Goal: Task Accomplishment & Management: Complete application form

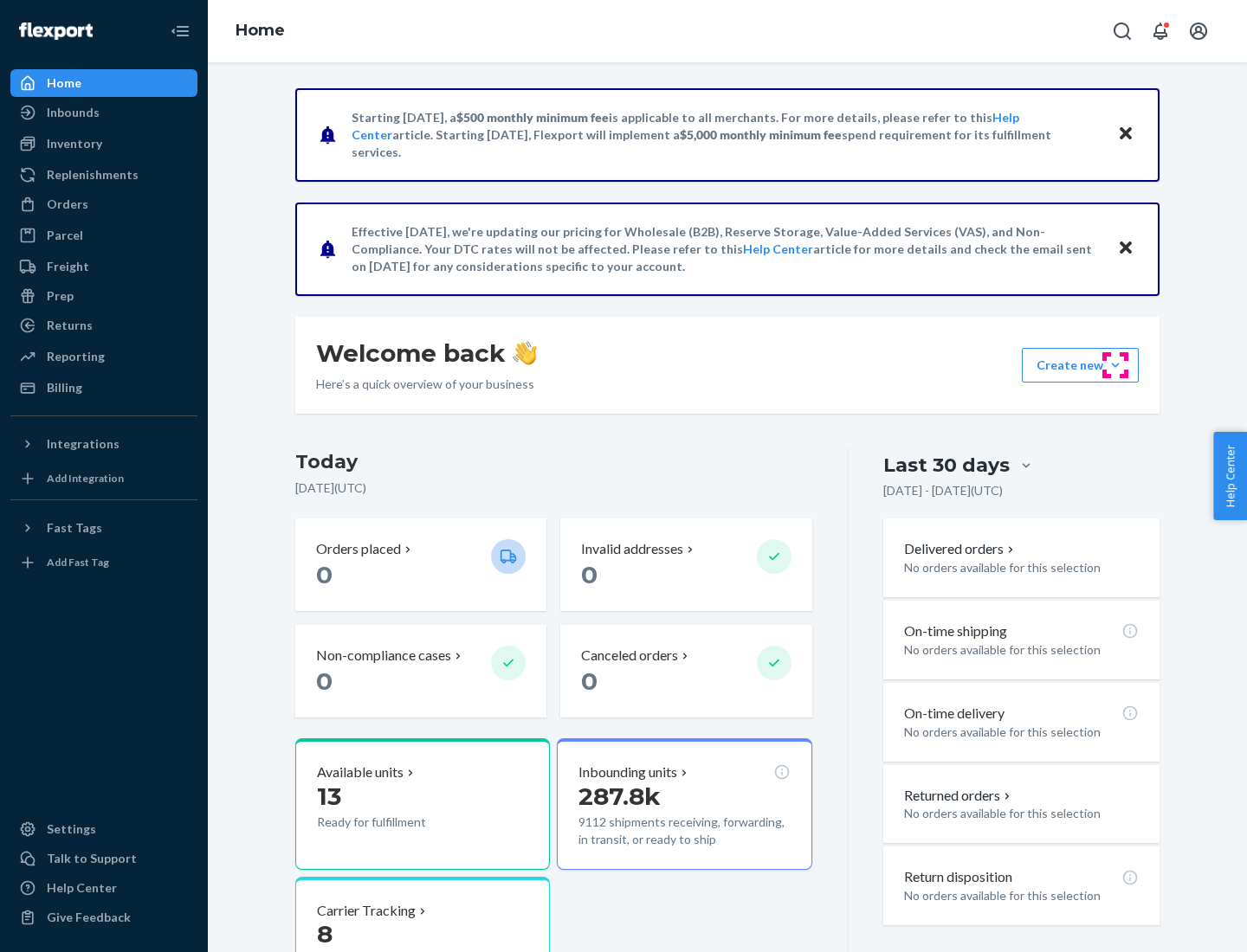
click at [1115, 365] on button "Create new Create new inbound Create new order Create new product" at bounding box center [1080, 365] width 117 height 35
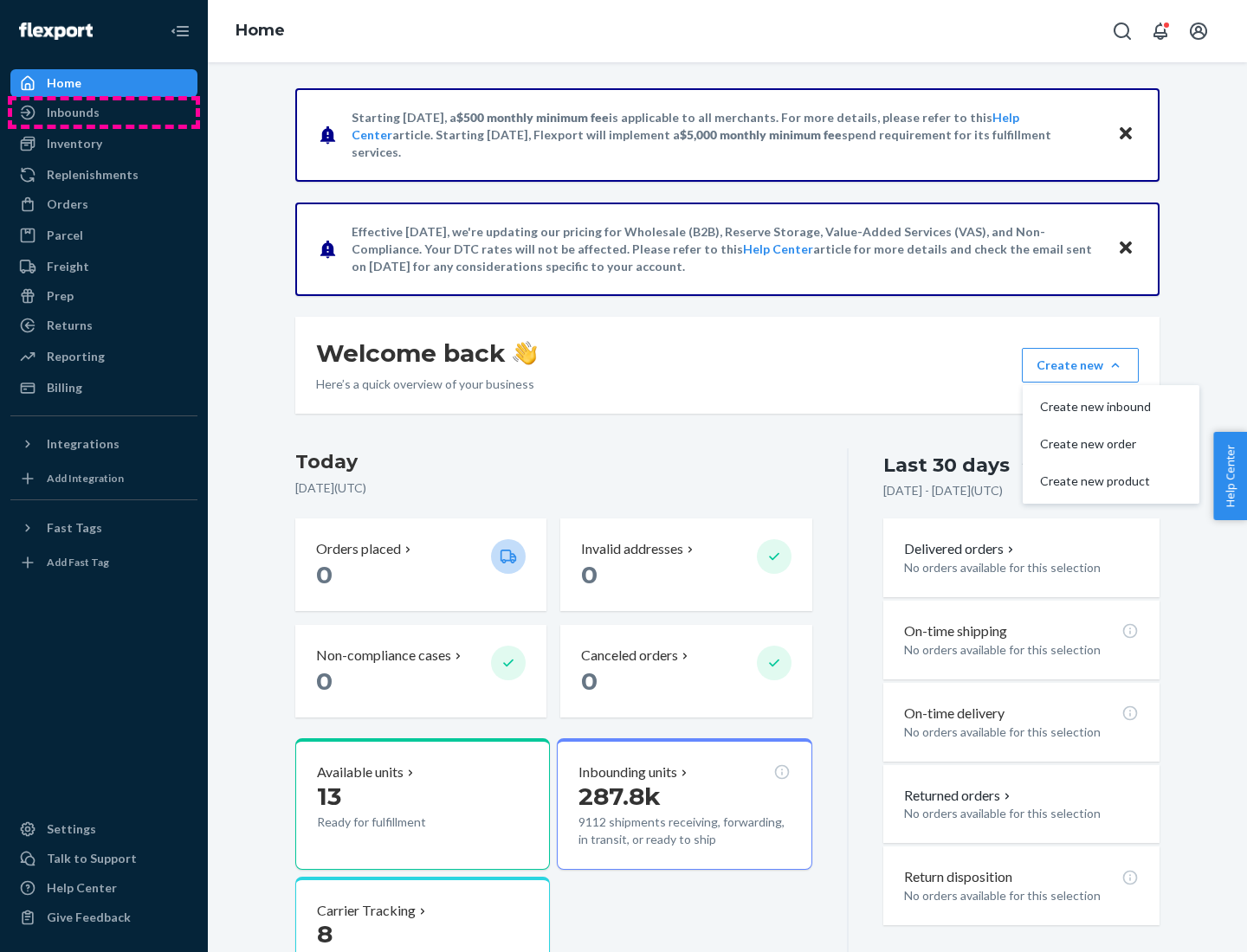
click at [104, 112] on div "Inbounds" at bounding box center [104, 112] width 183 height 24
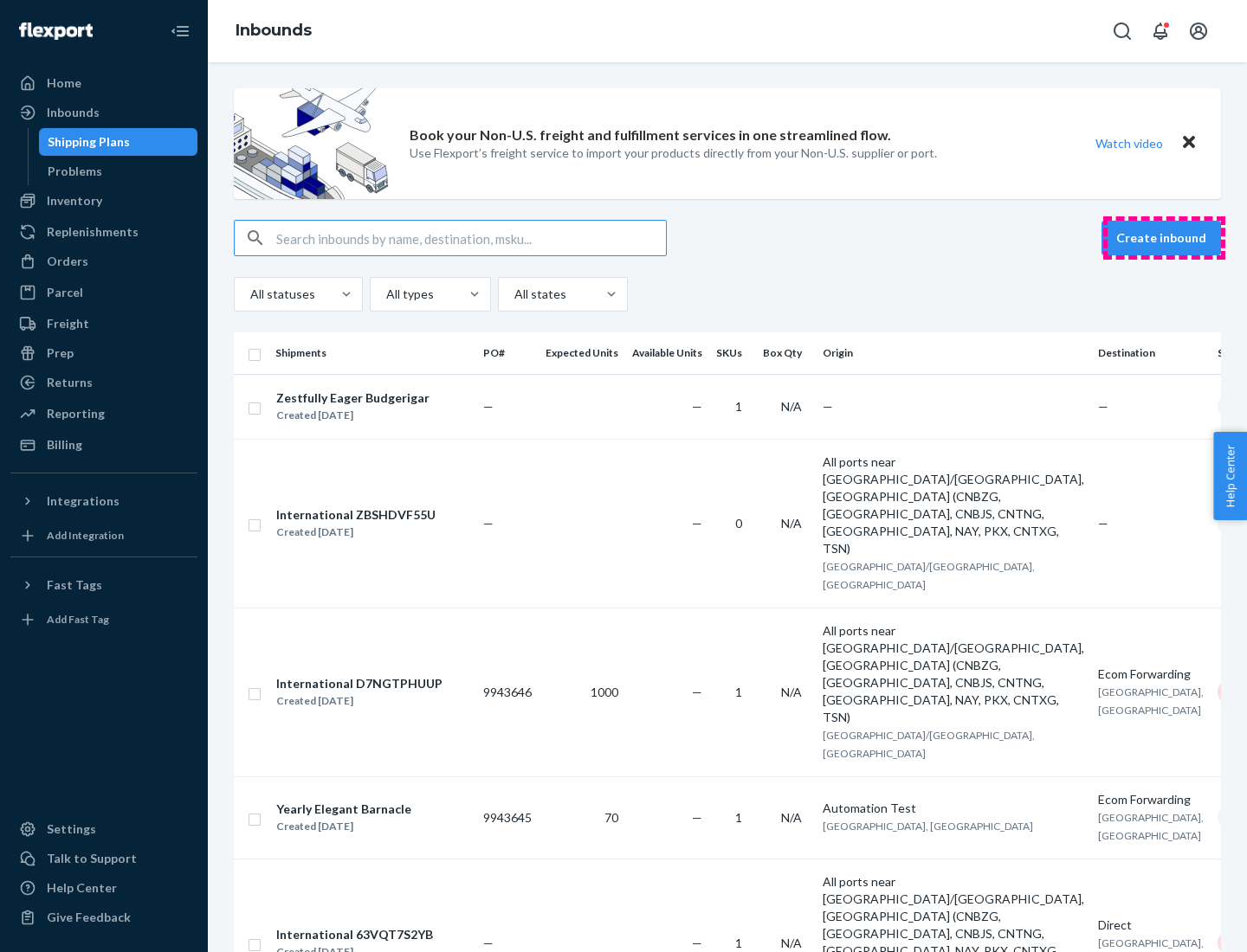
click at [1164, 238] on button "Create inbound" at bounding box center [1161, 238] width 119 height 35
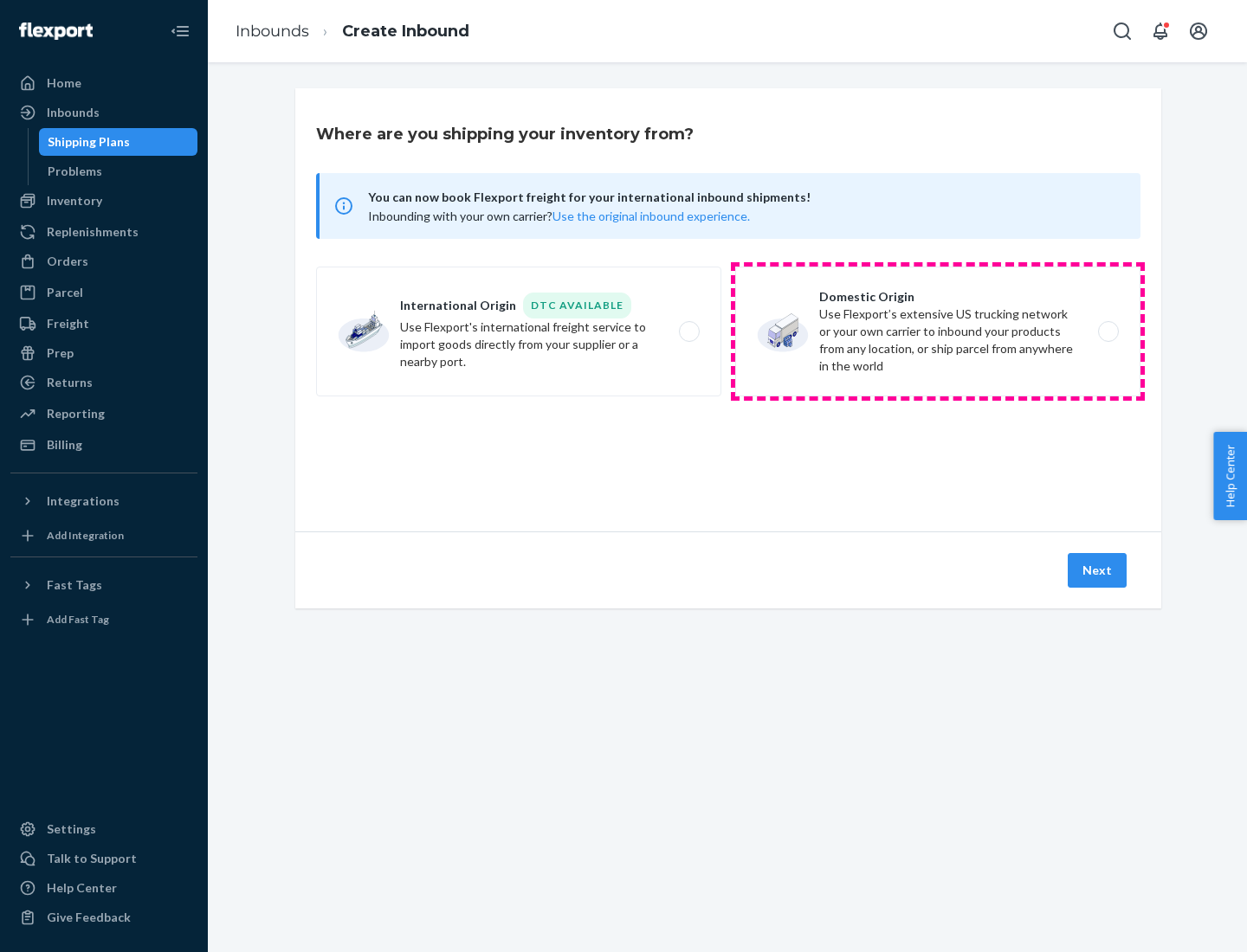
click at [938, 331] on label "Domestic Origin Use Flexport’s extensive US trucking network or your own carrie…" at bounding box center [937, 331] width 405 height 130
click at [1107, 331] on input "Domestic Origin Use Flexport’s extensive US trucking network or your own carrie…" at bounding box center [1113, 332] width 12 height 12
radio input "true"
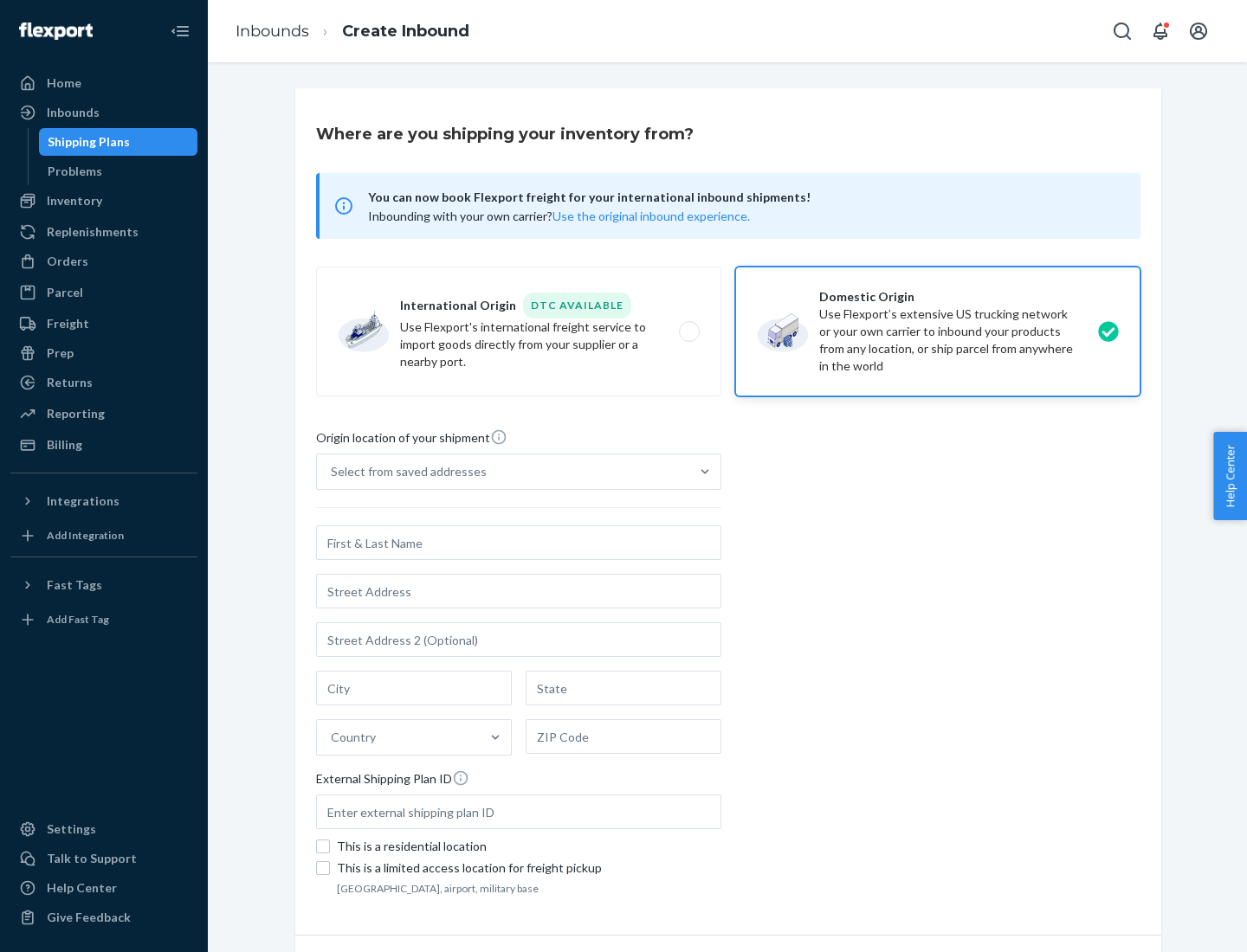
click at [404, 472] on div "Select from saved addresses" at bounding box center [408, 471] width 156 height 17
click at [332, 472] on input "Select from saved addresses" at bounding box center [331, 471] width 2 height 17
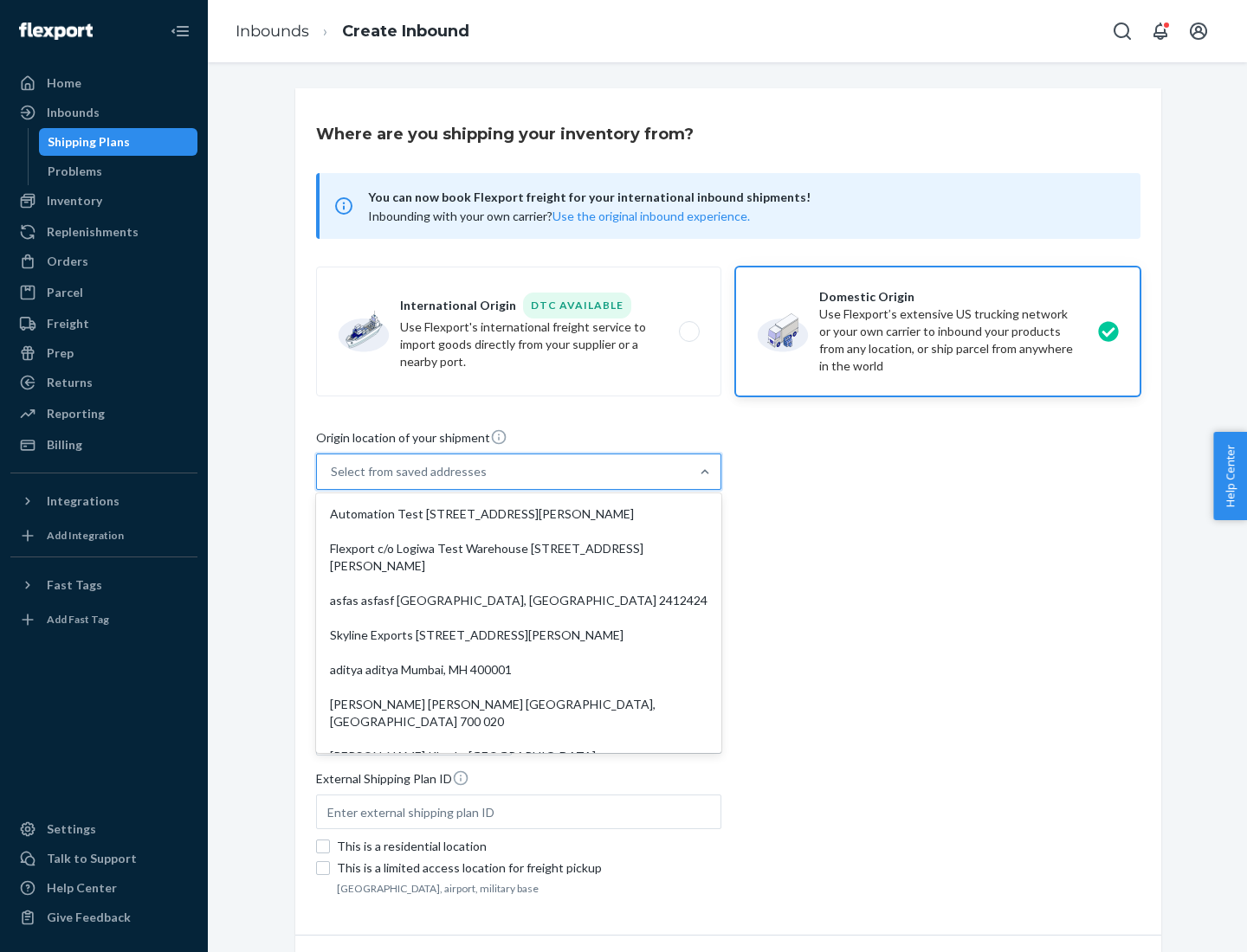
scroll to position [7, 0]
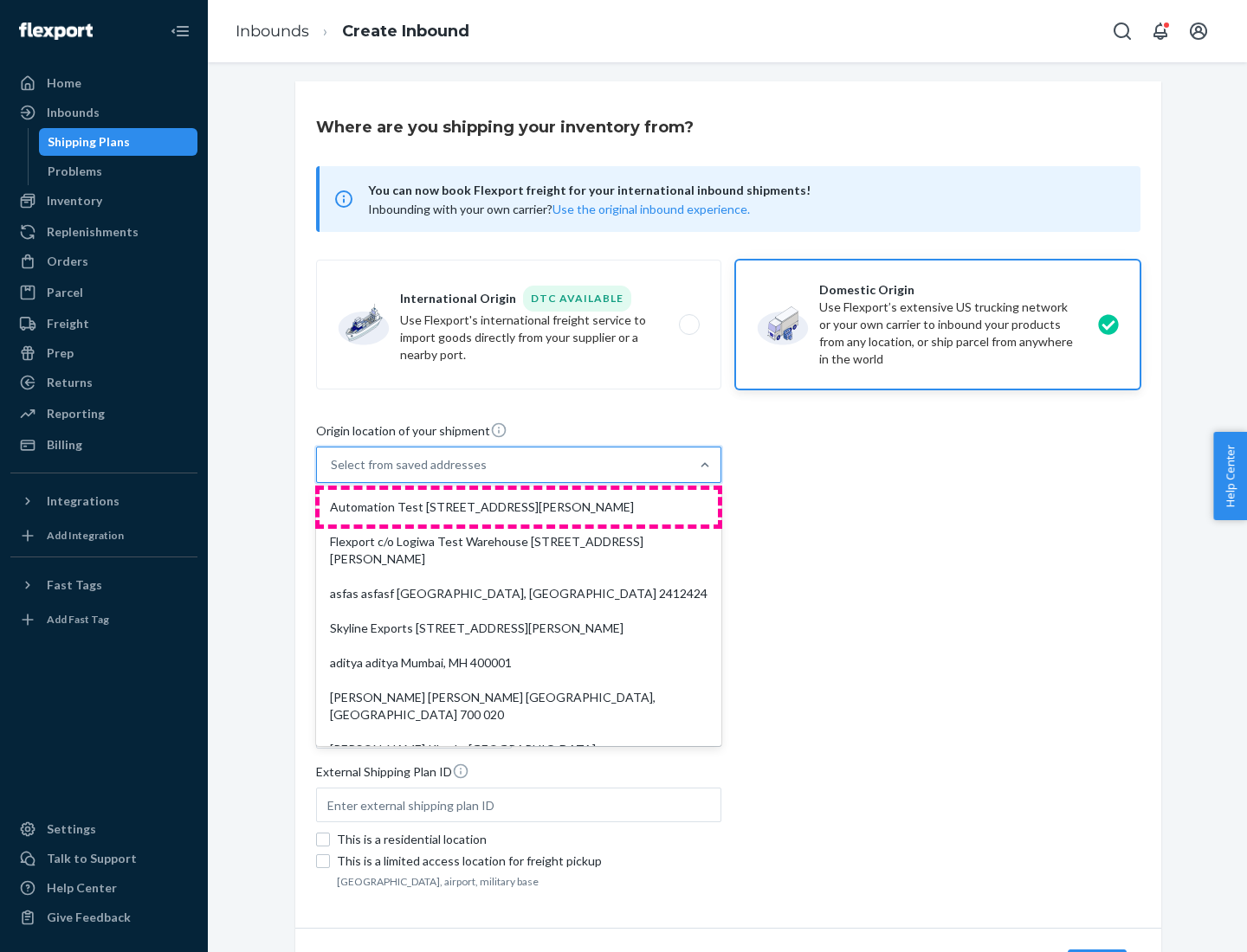
click at [518, 508] on div "Automation Test [STREET_ADDRESS][PERSON_NAME]" at bounding box center [518, 507] width 398 height 35
click at [332, 474] on input "option Automation Test [STREET_ADDRESS][PERSON_NAME]. 9 results available. Use …" at bounding box center [331, 464] width 2 height 17
type input "Automation Test"
type input "9th Floor"
type input "[GEOGRAPHIC_DATA]"
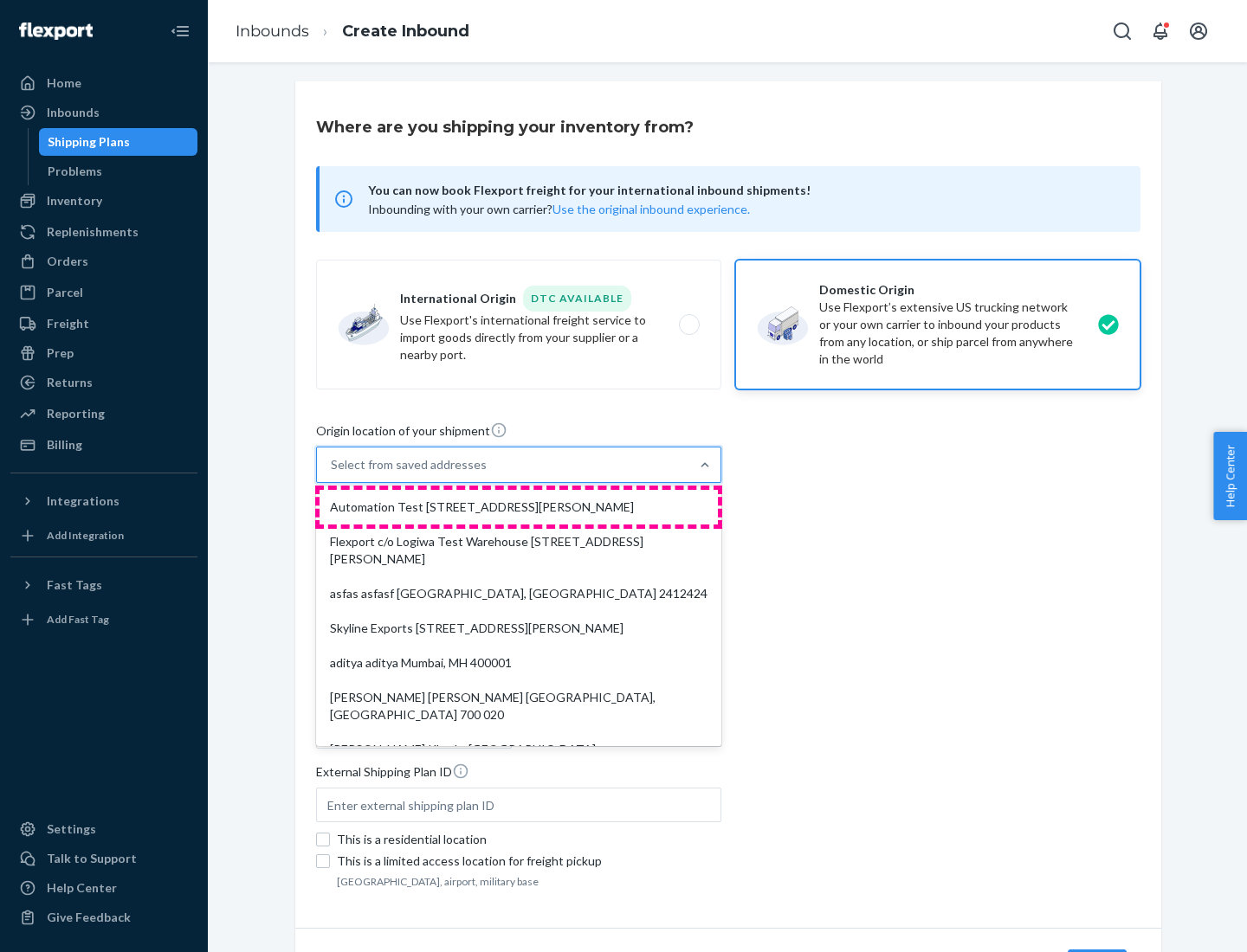
type input "CA"
type input "94104"
type input "[STREET_ADDRESS][PERSON_NAME]"
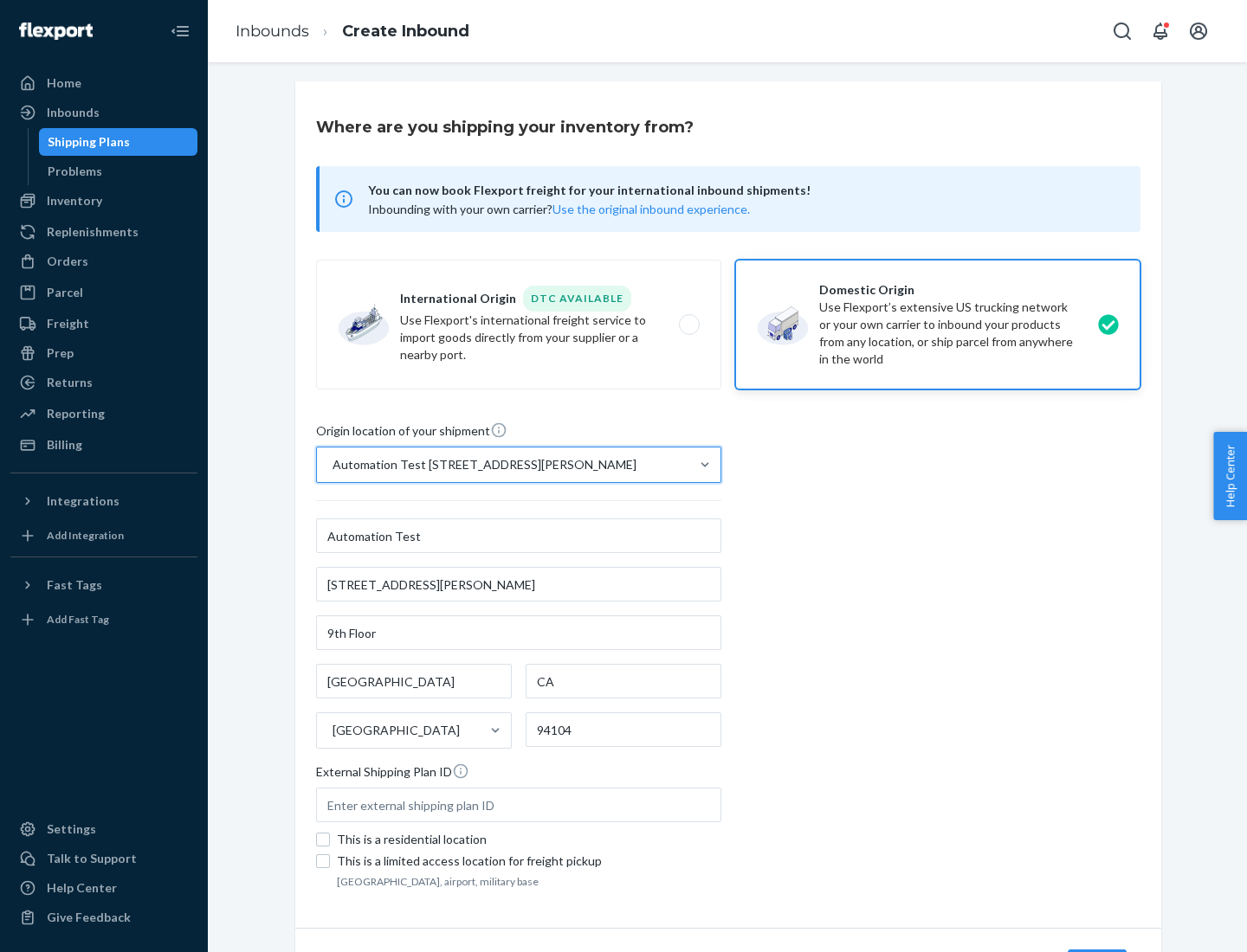
scroll to position [102, 0]
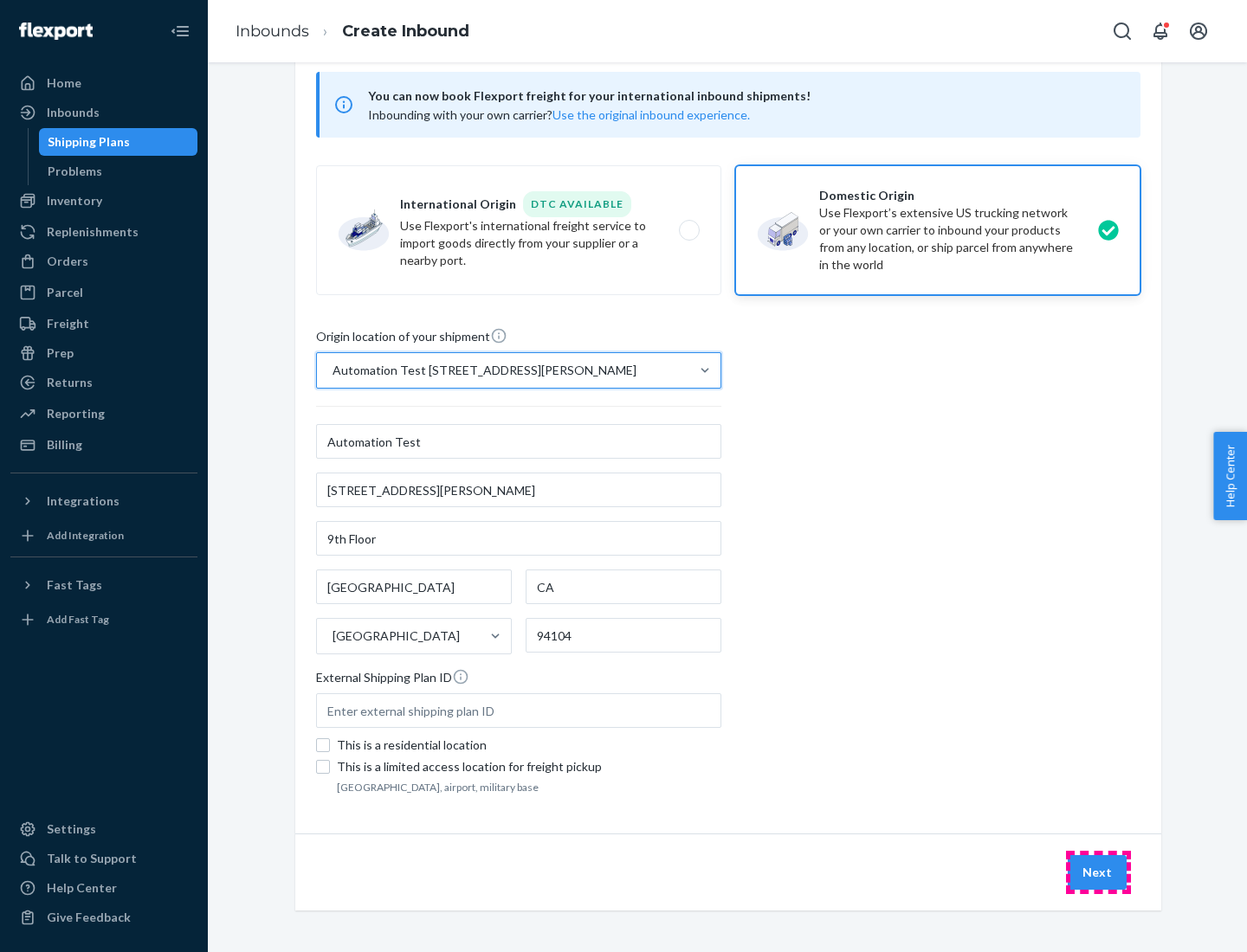
click at [1098, 873] on button "Next" at bounding box center [1097, 873] width 59 height 35
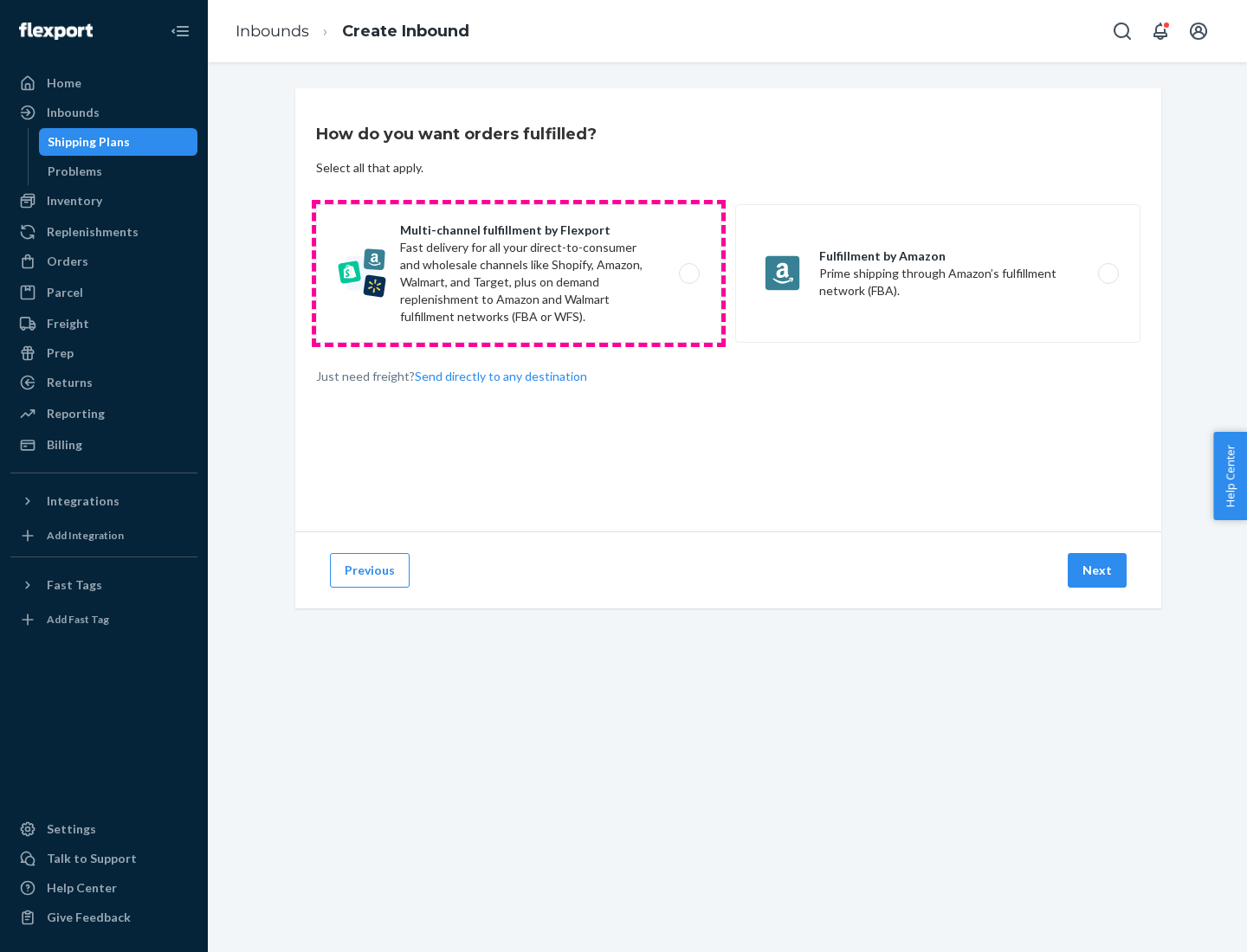
click at [518, 273] on label "Multi-channel fulfillment by Flexport Fast delivery for all your direct-to-cons…" at bounding box center [518, 273] width 405 height 139
click at [689, 273] on input "Multi-channel fulfillment by Flexport Fast delivery for all your direct-to-cons…" at bounding box center [694, 273] width 12 height 12
radio input "true"
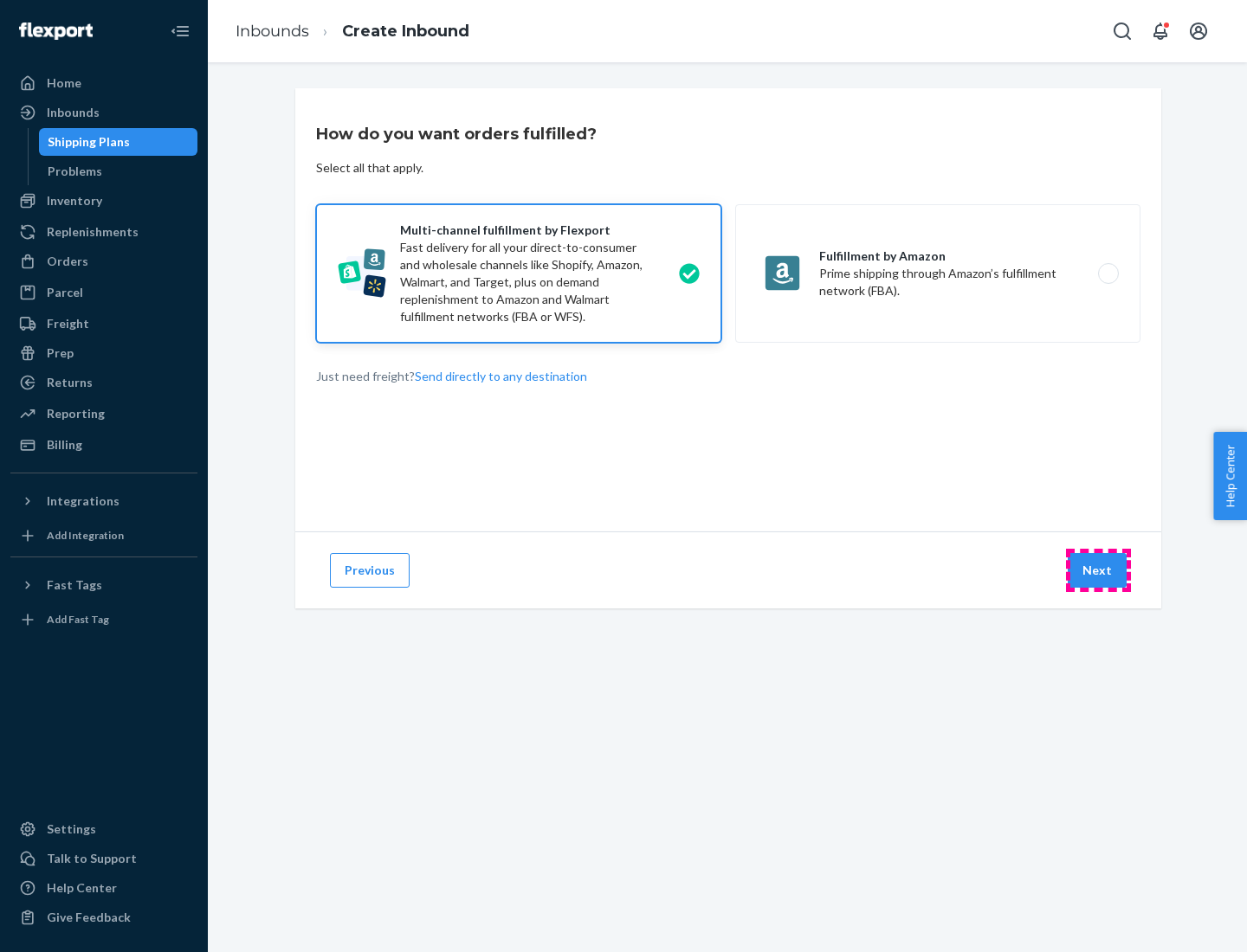
click at [1098, 571] on button "Next" at bounding box center [1097, 570] width 59 height 35
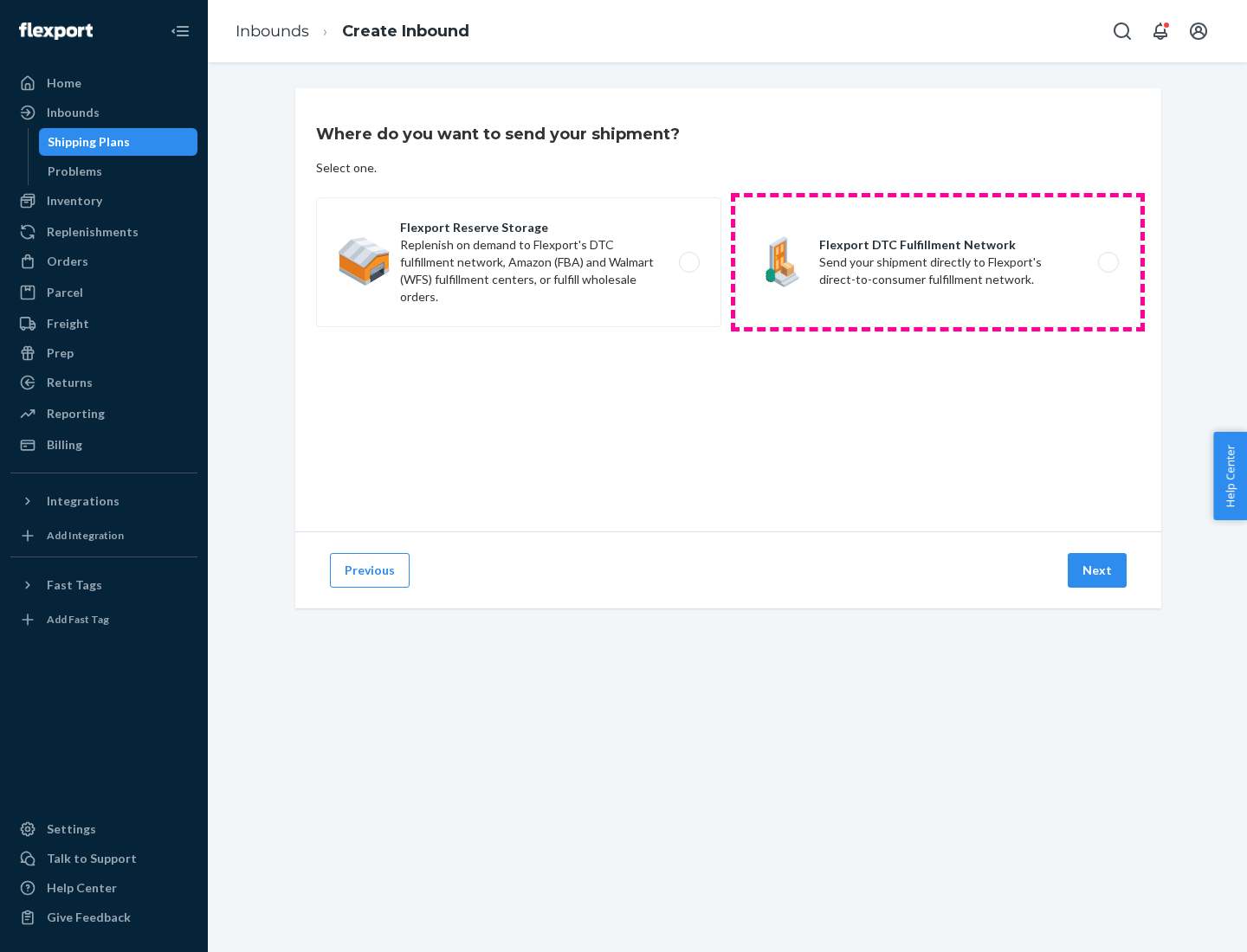
click at [938, 263] on label "Flexport DTC Fulfillment Network Send your shipment directly to Flexport's dire…" at bounding box center [937, 263] width 405 height 130
click at [1107, 263] on input "Flexport DTC Fulfillment Network Send your shipment directly to Flexport's dire…" at bounding box center [1113, 263] width 12 height 12
radio input "true"
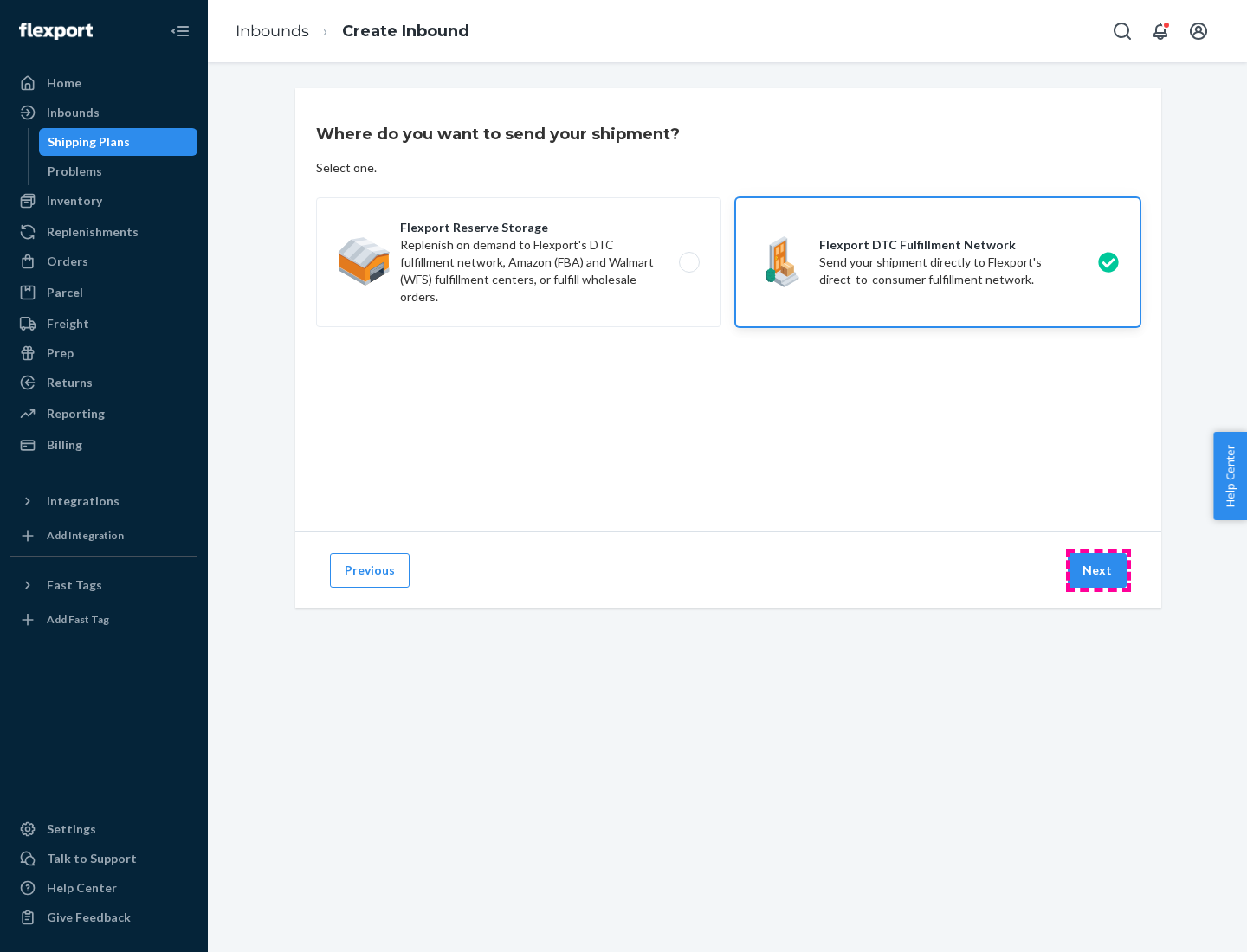
click at [1098, 571] on button "Next" at bounding box center [1097, 570] width 59 height 35
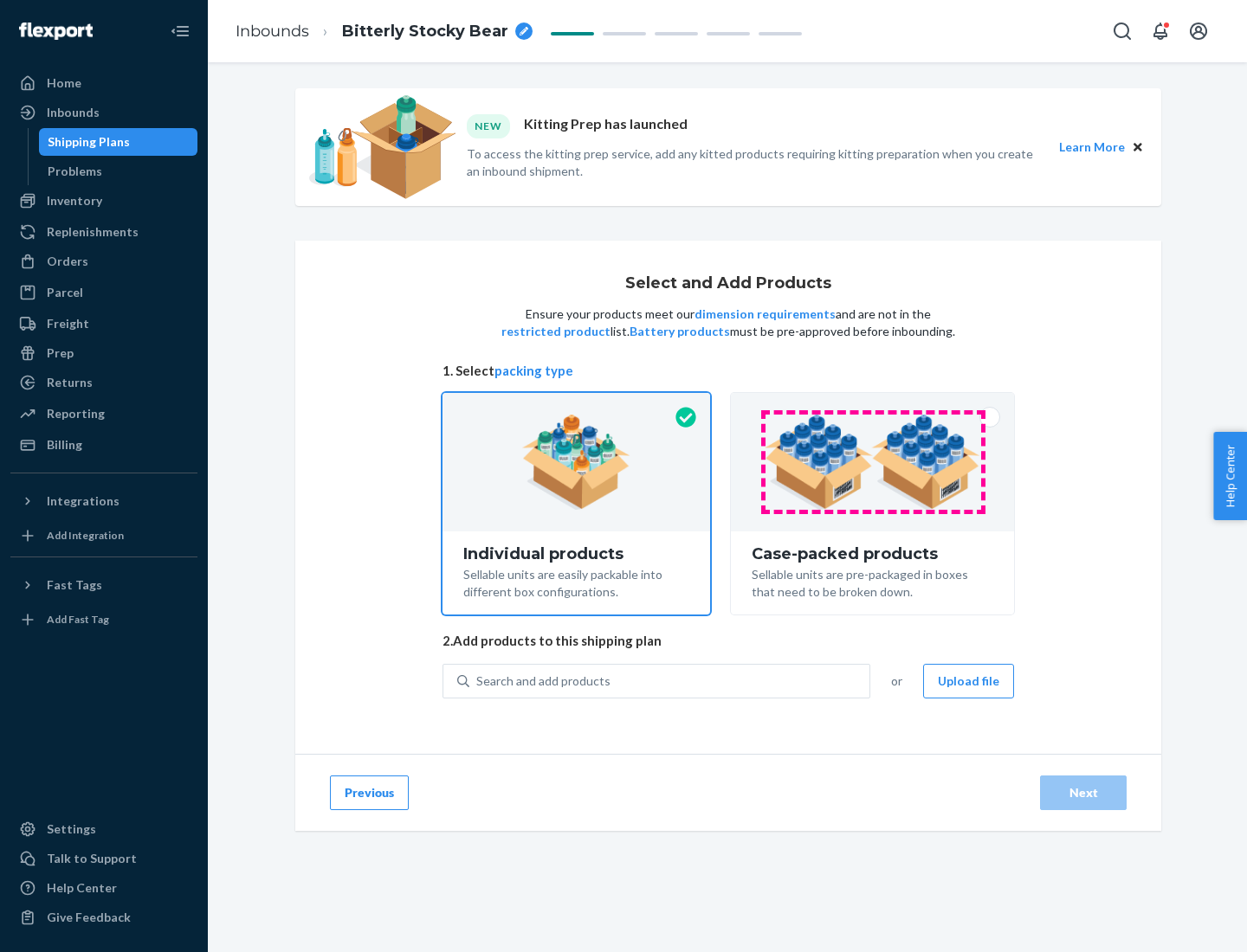
click at [873, 462] on img at bounding box center [872, 462] width 216 height 95
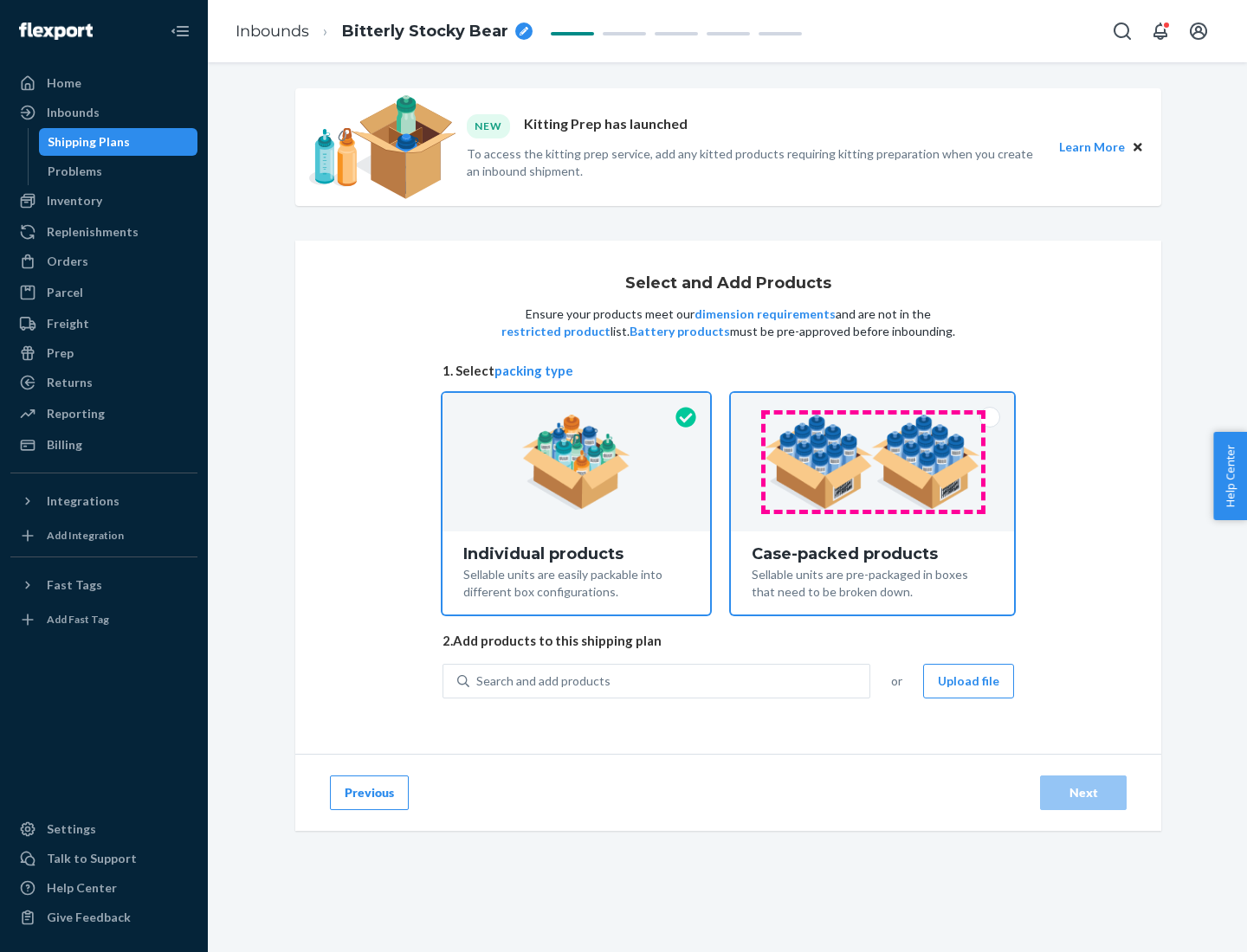
click at [873, 404] on input "Case-packed products Sellable units are pre-packaged in boxes that need to be b…" at bounding box center [872, 398] width 12 height 12
radio input "true"
radio input "false"
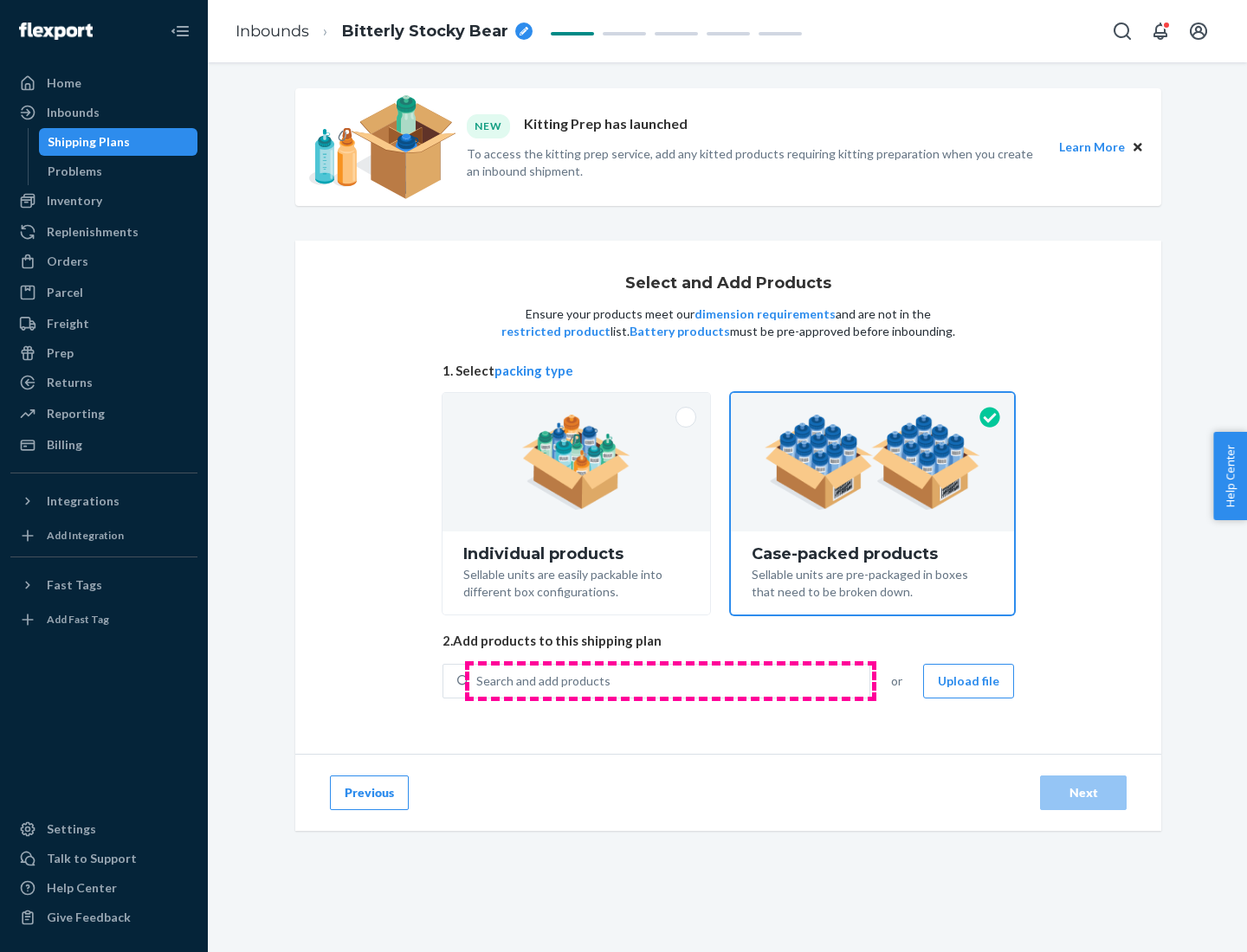
click at [670, 680] on div "Search and add products" at bounding box center [669, 681] width 400 height 31
click at [478, 680] on input "Search and add products" at bounding box center [477, 680] width 2 height 17
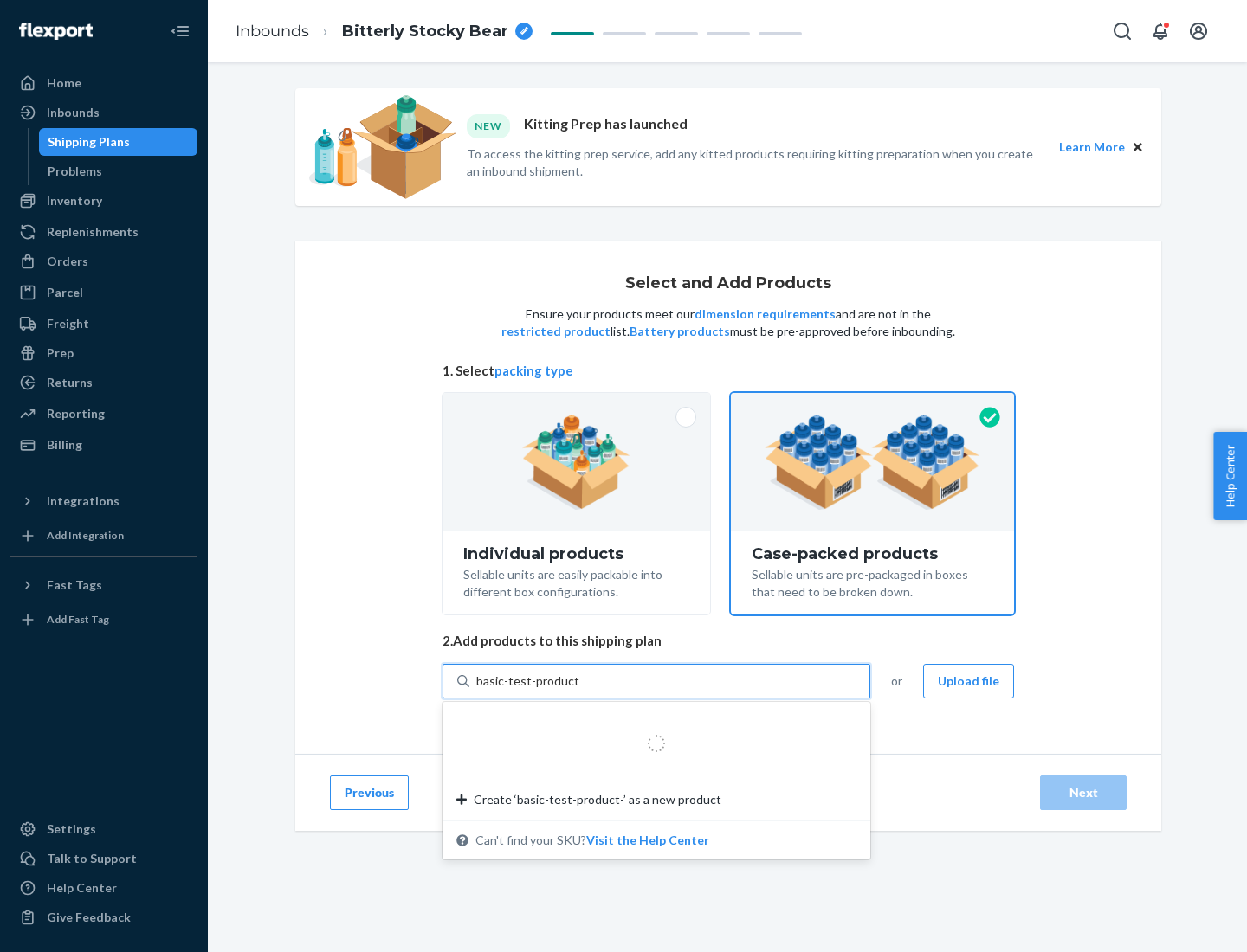
type input "basic-test-product-1"
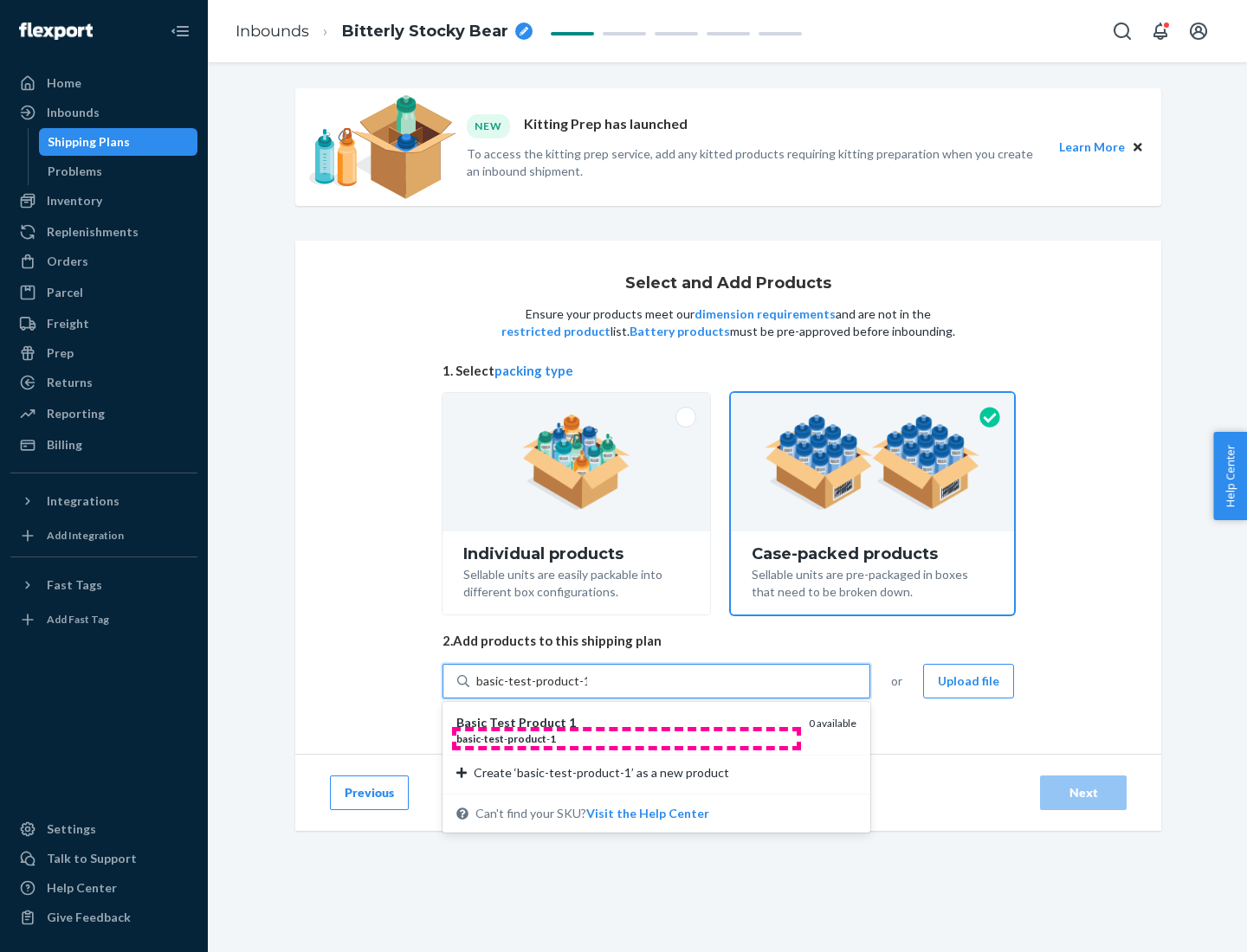
click at [626, 738] on div "basic - test - product - 1" at bounding box center [625, 738] width 338 height 15
click at [587, 690] on input "basic-test-product-1" at bounding box center [532, 680] width 110 height 17
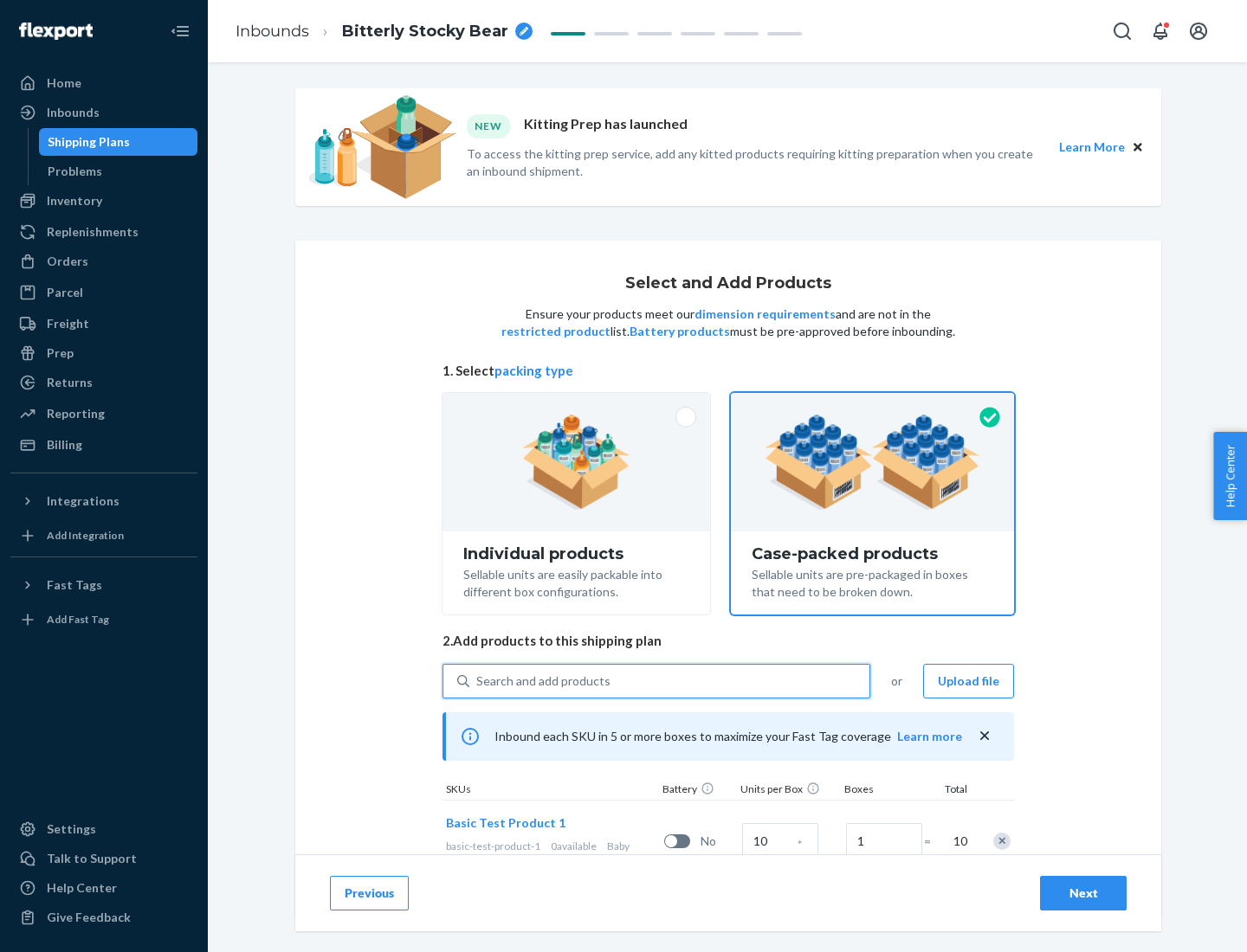
scroll to position [62, 0]
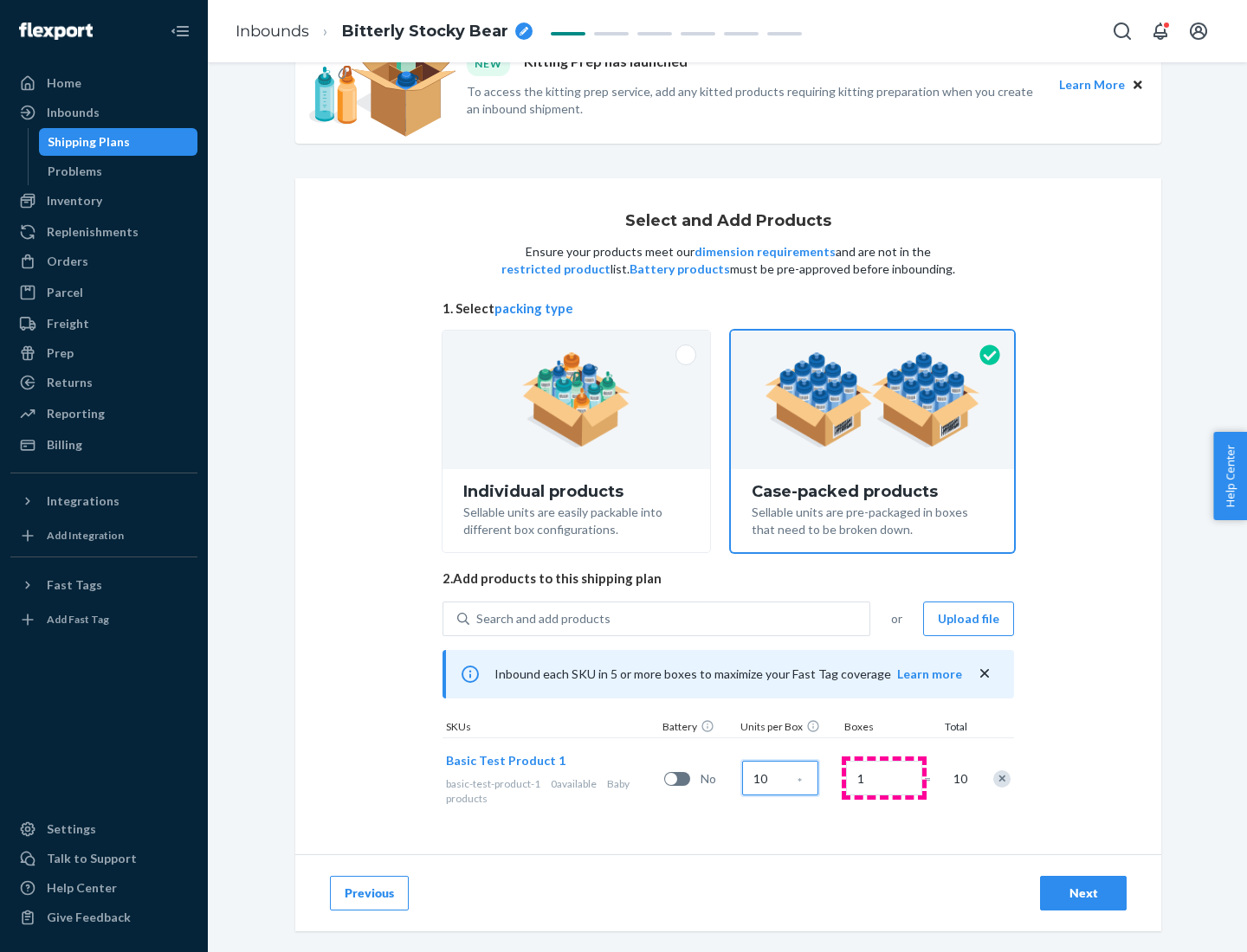
type input "10"
type input "7"
click at [1083, 893] on div "Next" at bounding box center [1083, 893] width 57 height 17
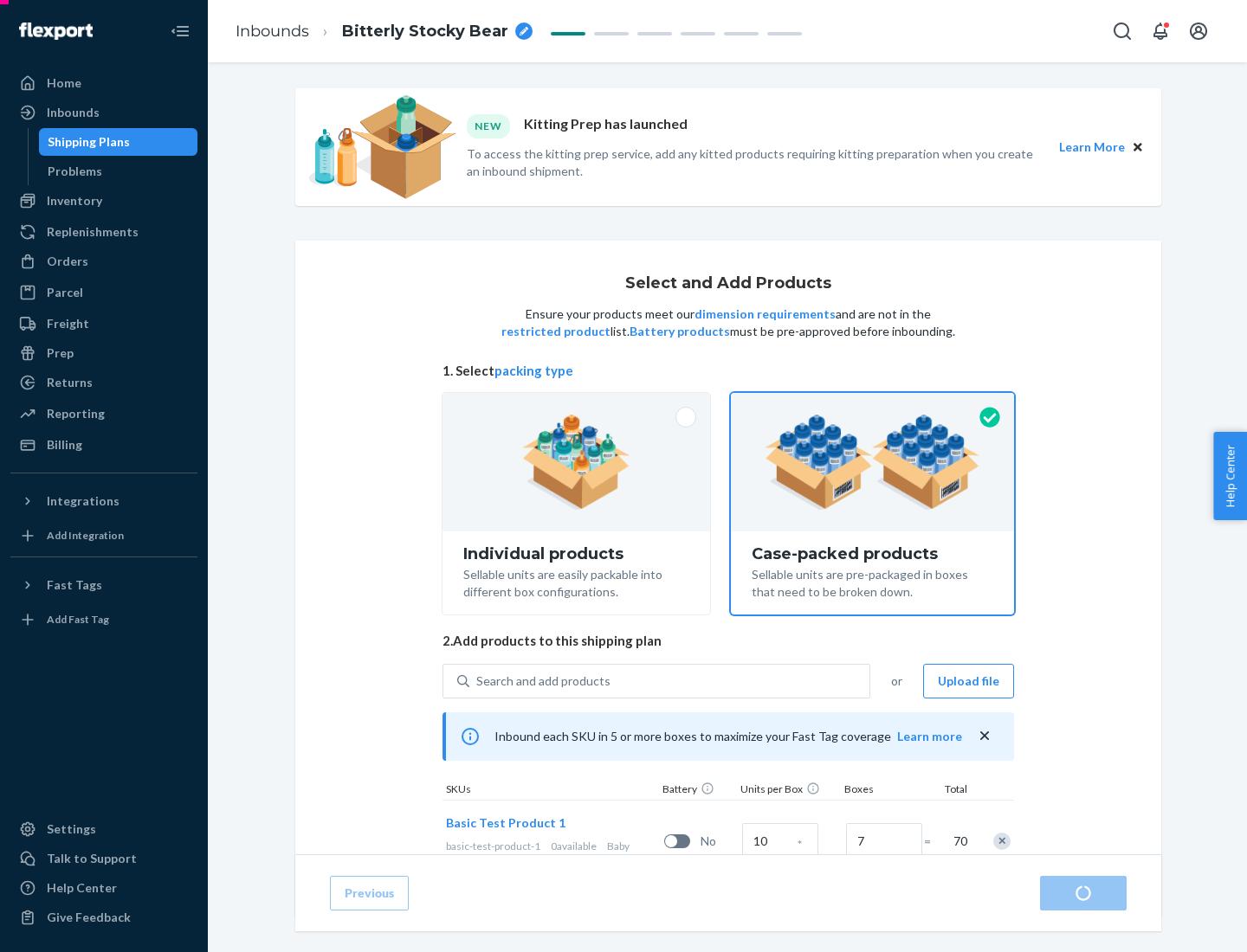
radio input "true"
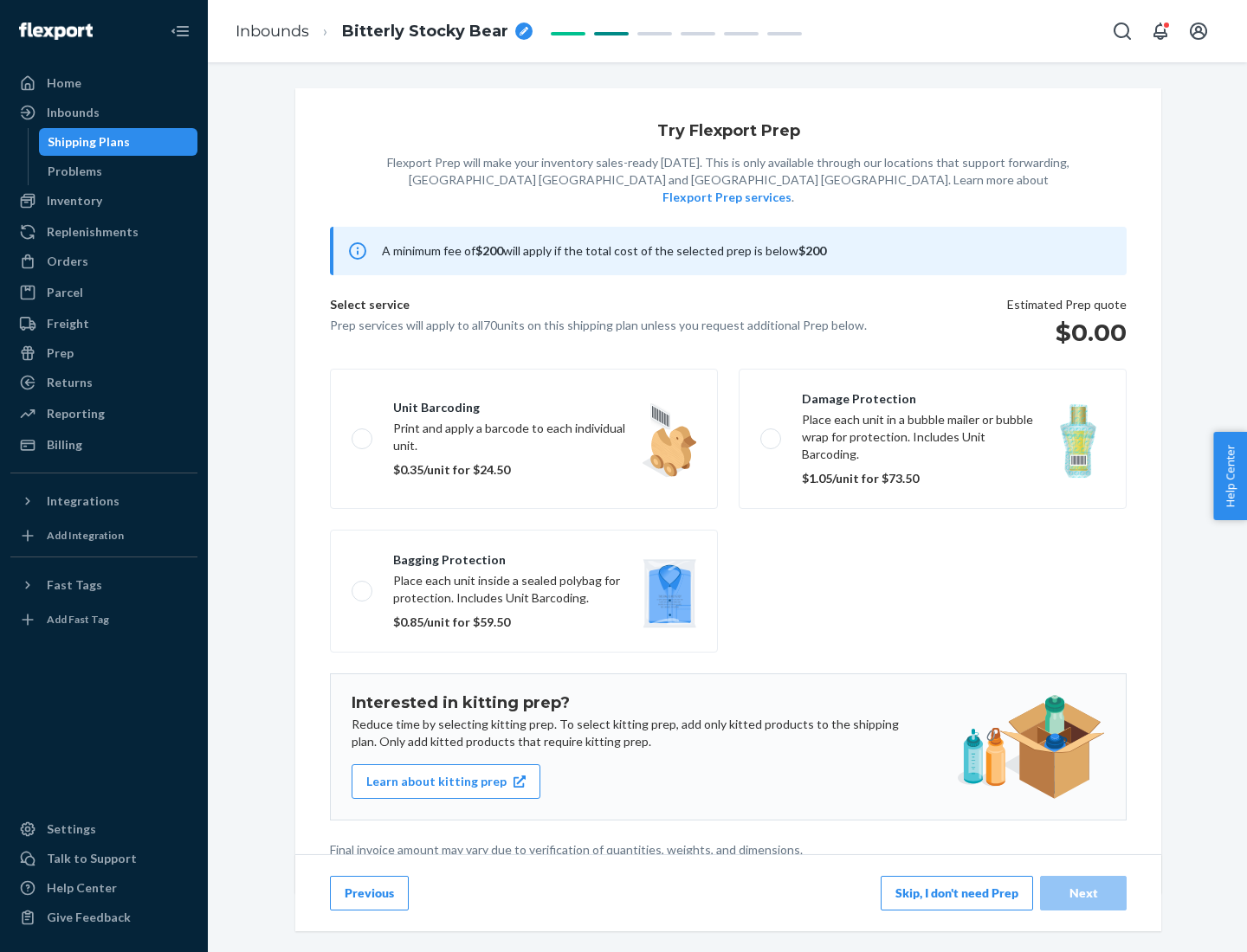
scroll to position [4, 0]
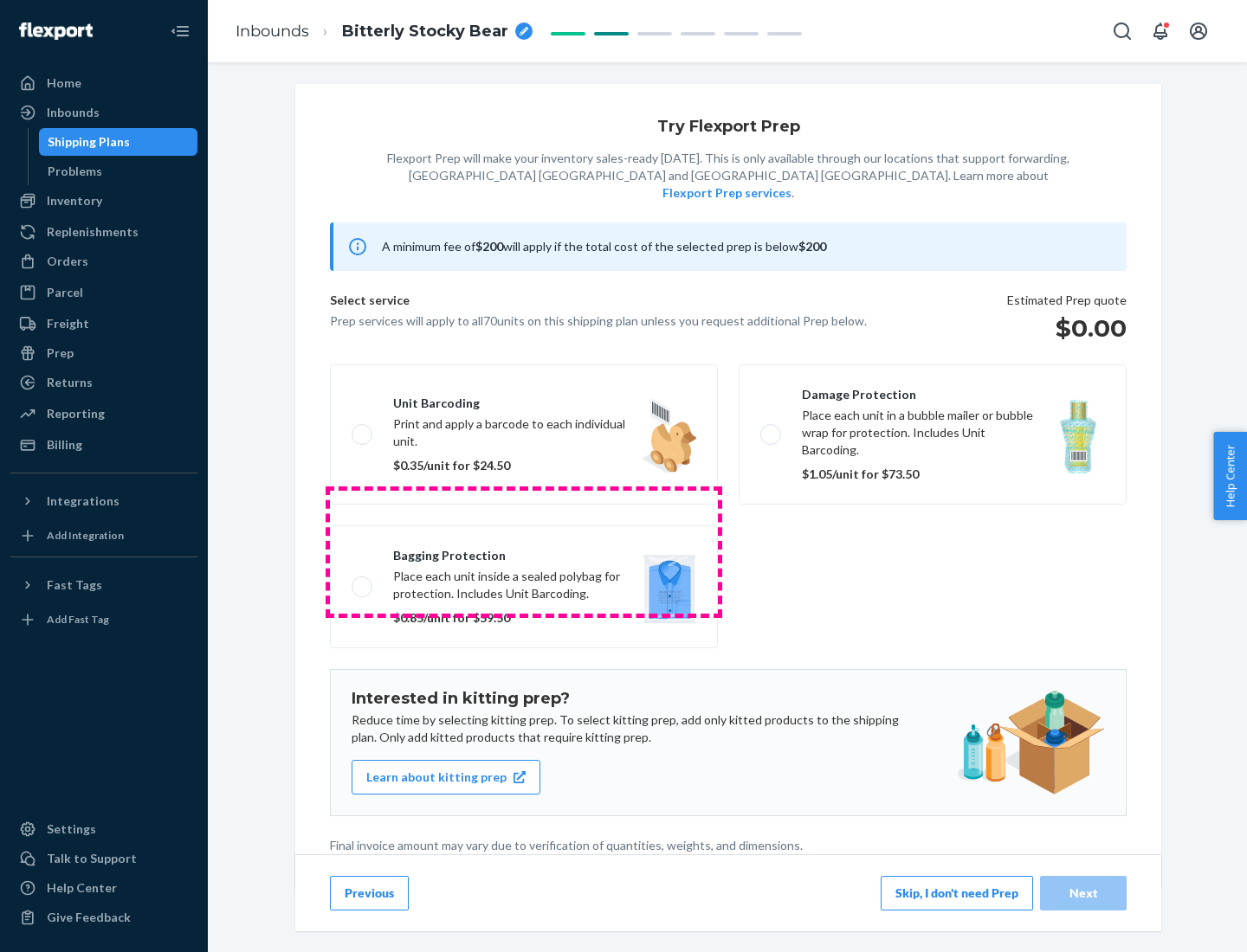
click at [524, 551] on label "Bagging protection Place each unit inside a sealed polybag for protection. Incl…" at bounding box center [524, 587] width 388 height 123
click at [363, 581] on input "Bagging protection Place each unit inside a sealed polybag for protection. Incl…" at bounding box center [357, 586] width 12 height 12
checkbox input "true"
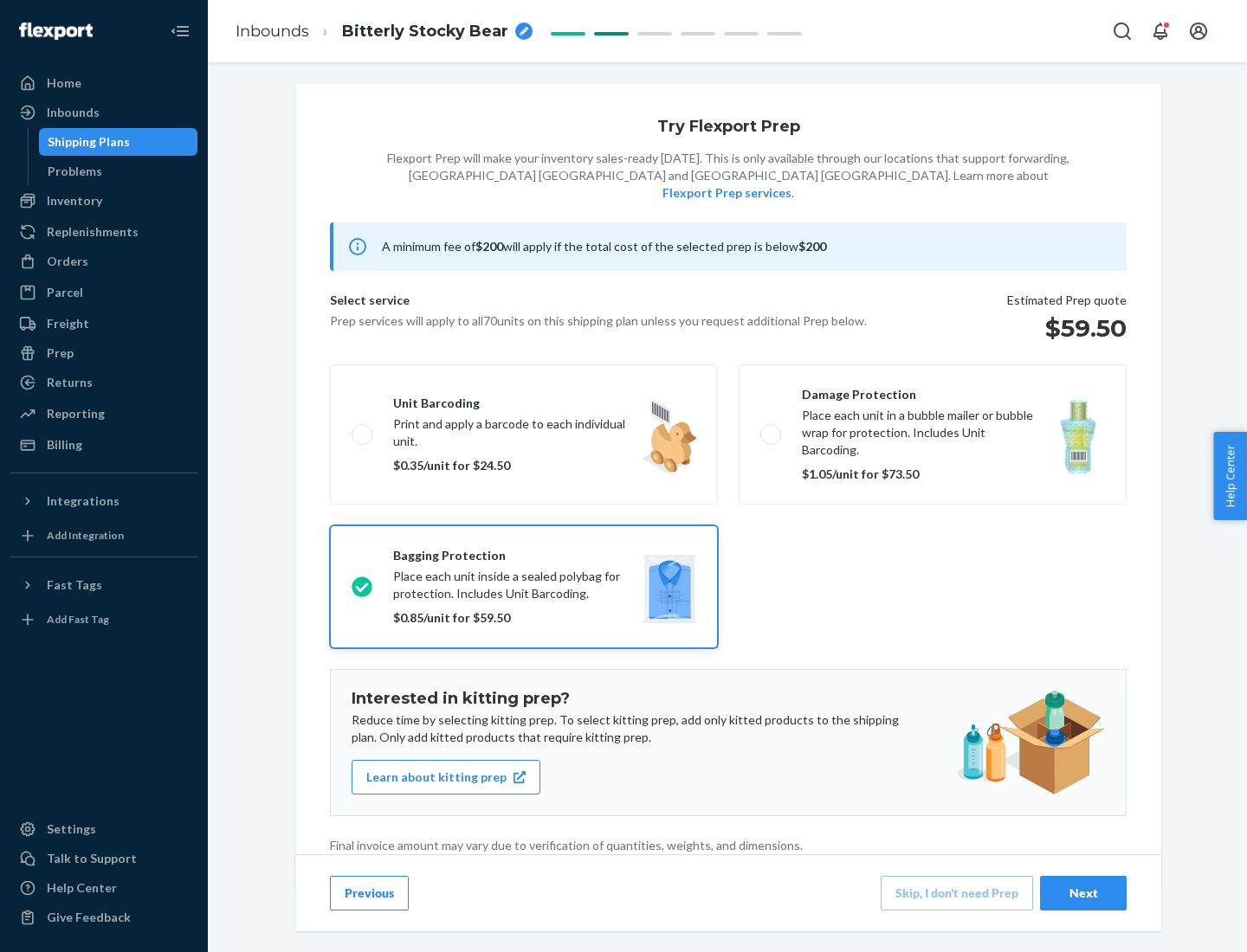
click at [1083, 892] on div "Next" at bounding box center [1083, 893] width 57 height 17
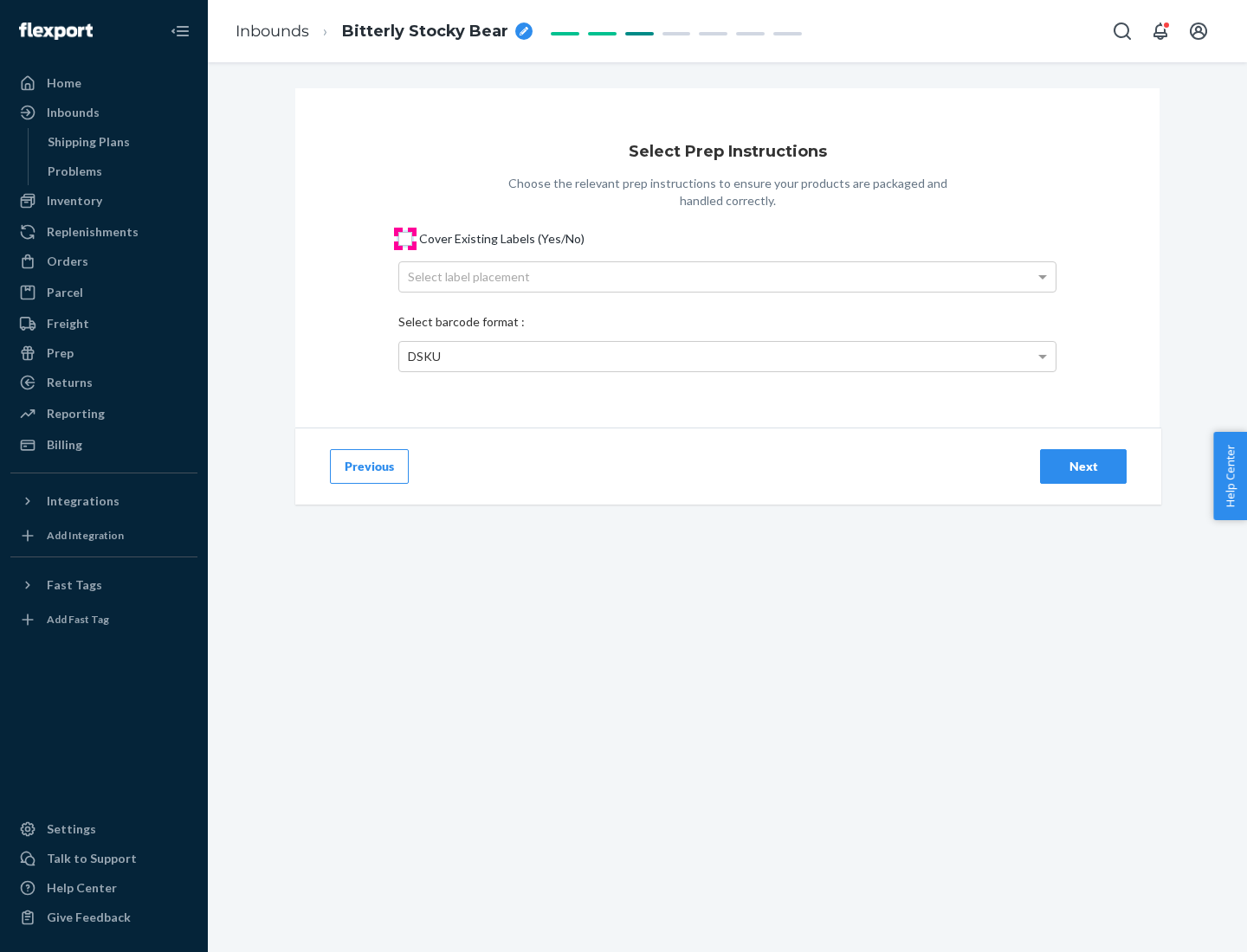
click at [405, 238] on input "Cover Existing Labels (Yes/No)" at bounding box center [405, 240] width 14 height 14
checkbox input "true"
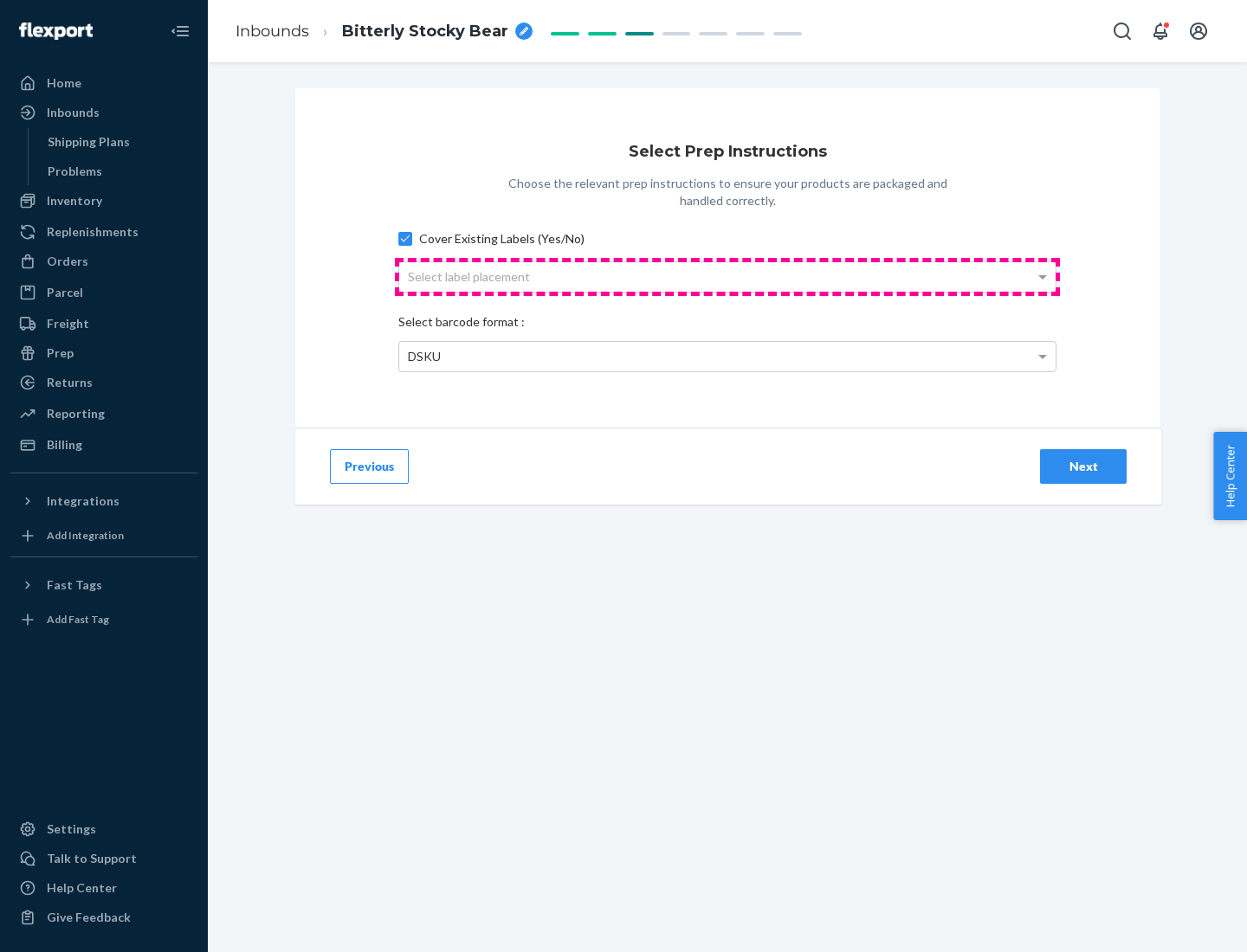
click at [728, 276] on div "Select label placement" at bounding box center [727, 277] width 656 height 29
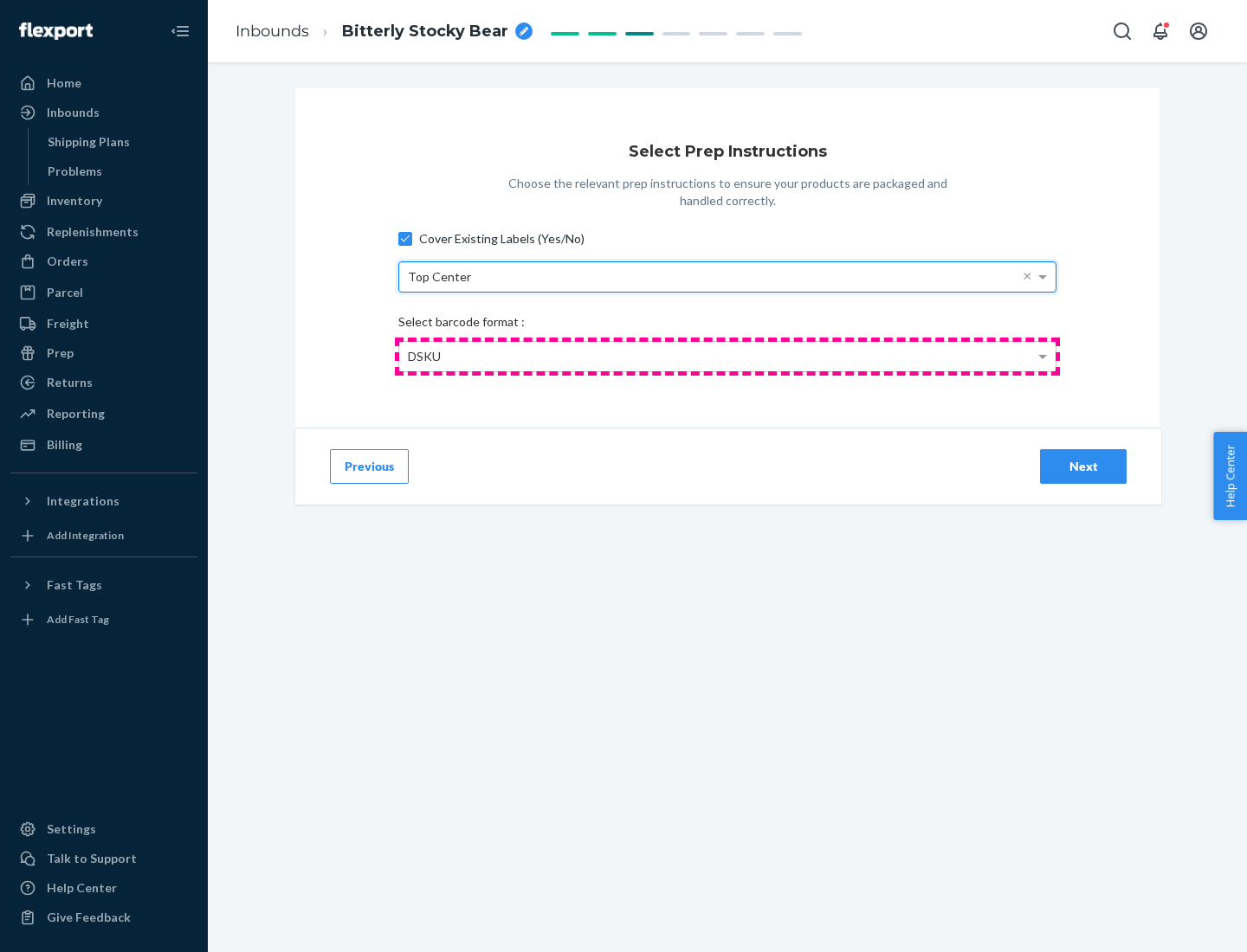
click at [728, 356] on div "DSKU" at bounding box center [727, 356] width 656 height 29
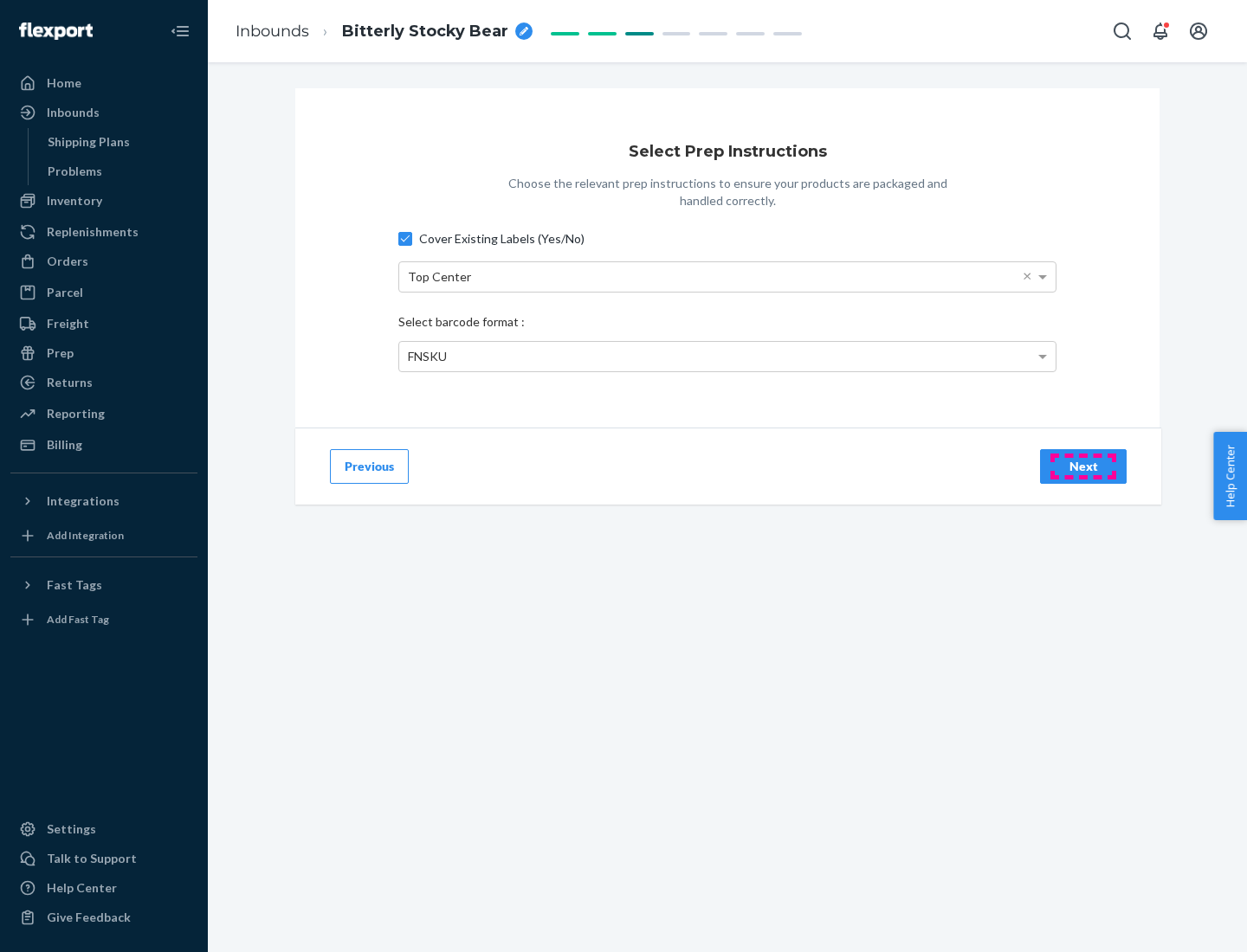
click at [1083, 466] on div "Next" at bounding box center [1083, 466] width 57 height 17
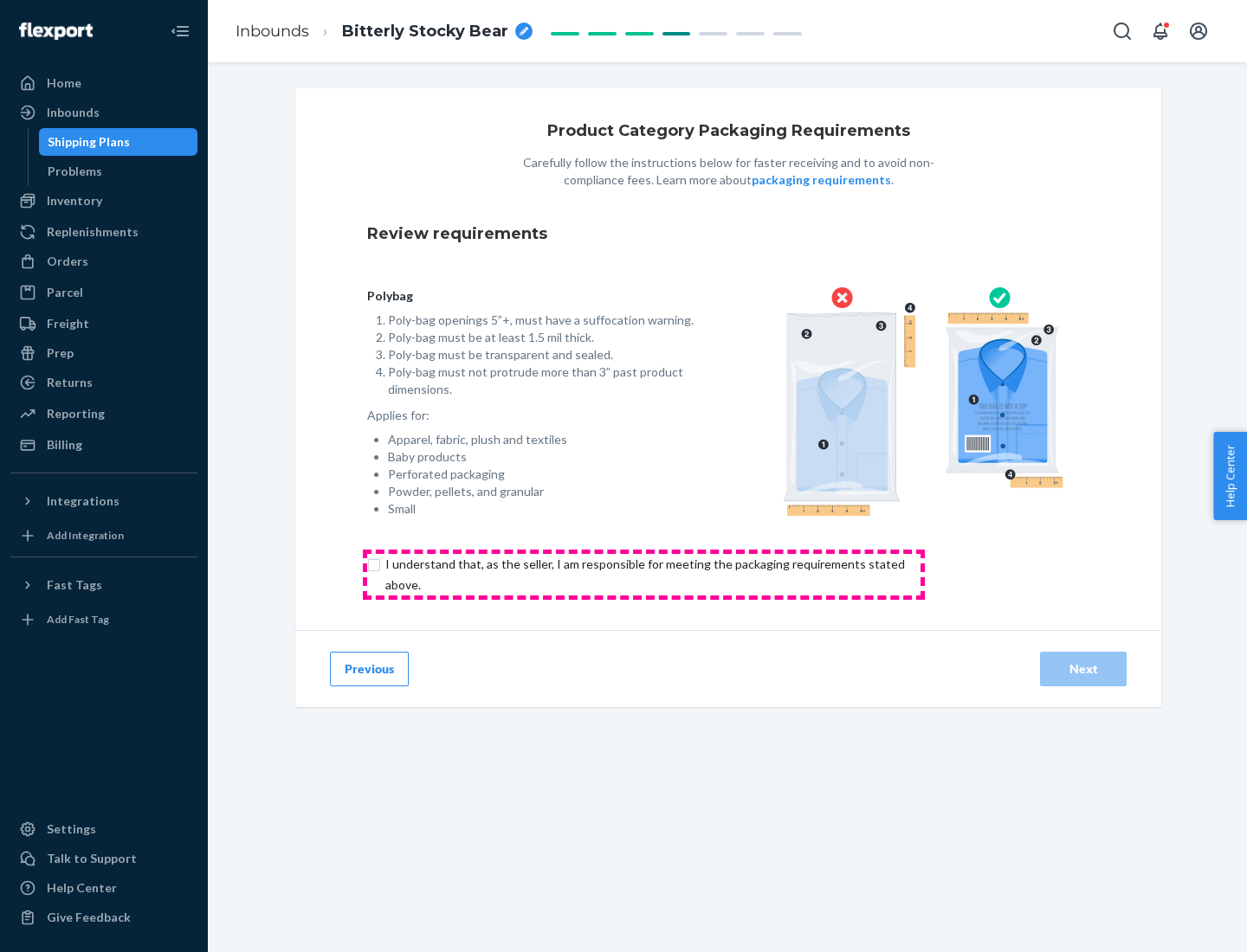
click at [643, 574] on input "checkbox" at bounding box center [655, 574] width 575 height 42
checkbox input "true"
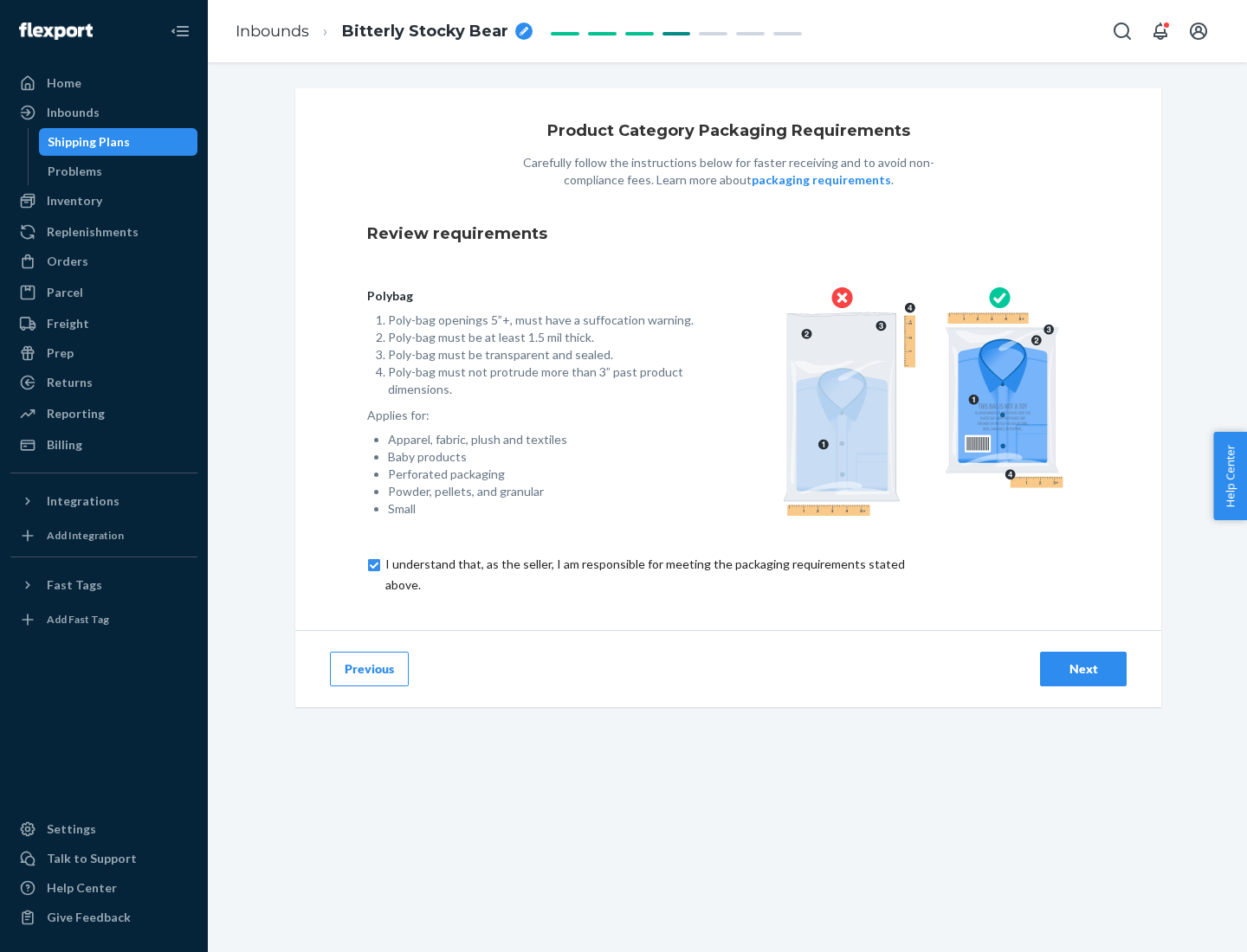
click at [1083, 669] on div "Next" at bounding box center [1083, 669] width 57 height 17
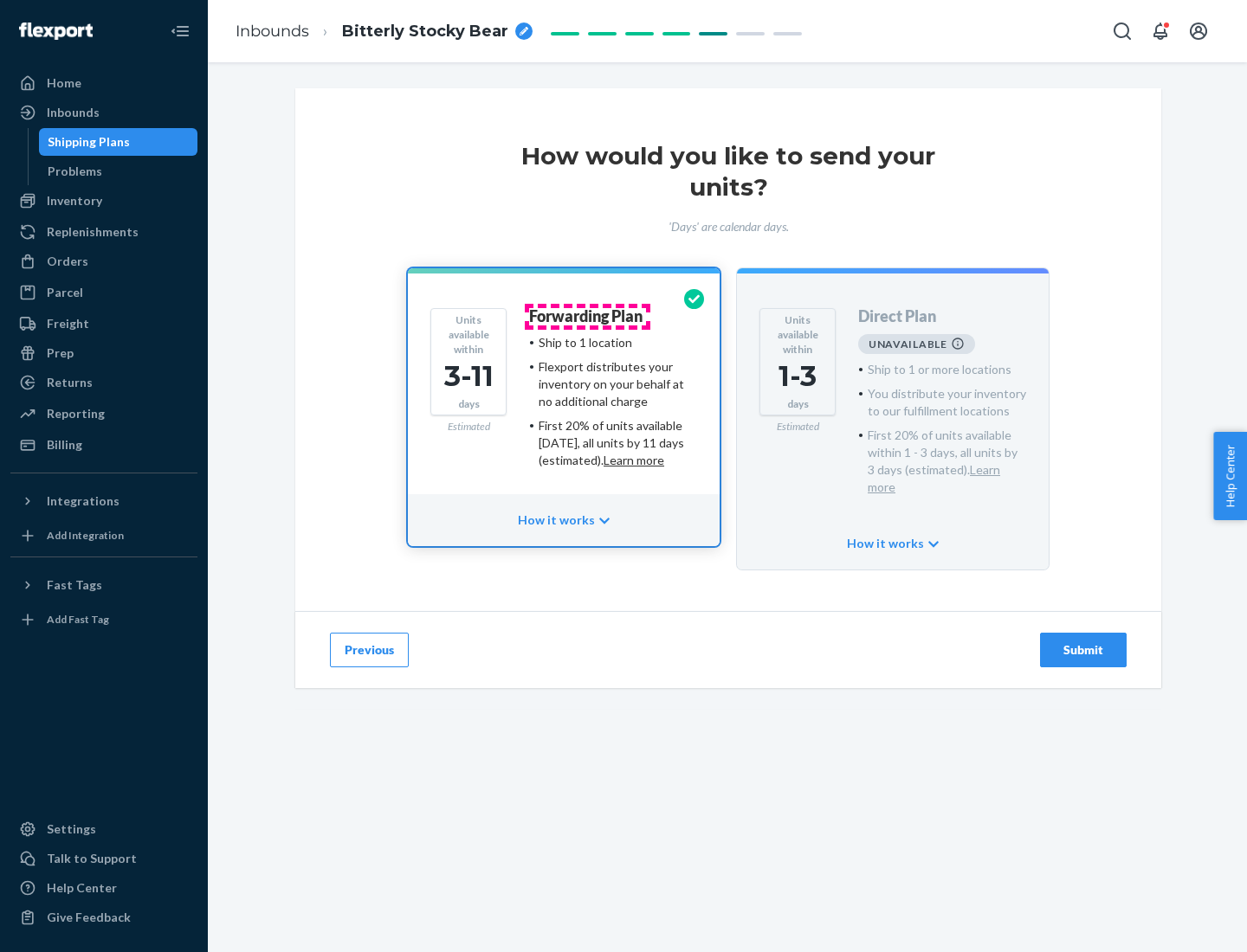
click at [587, 316] on h4 "Forwarding Plan" at bounding box center [585, 316] width 113 height 17
click at [1083, 641] on div "Submit" at bounding box center [1083, 649] width 57 height 17
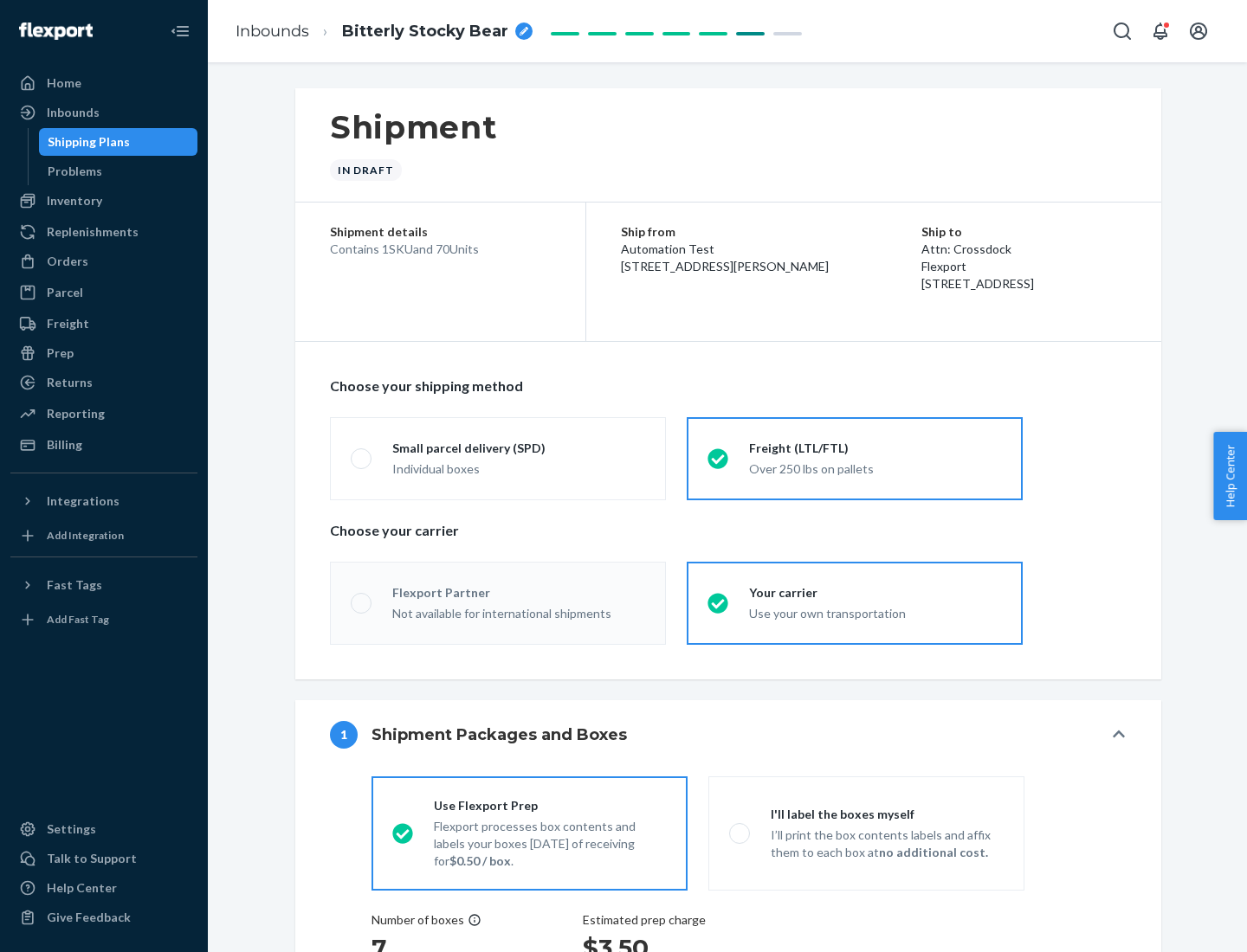
radio input "true"
radio input "false"
radio input "true"
radio input "false"
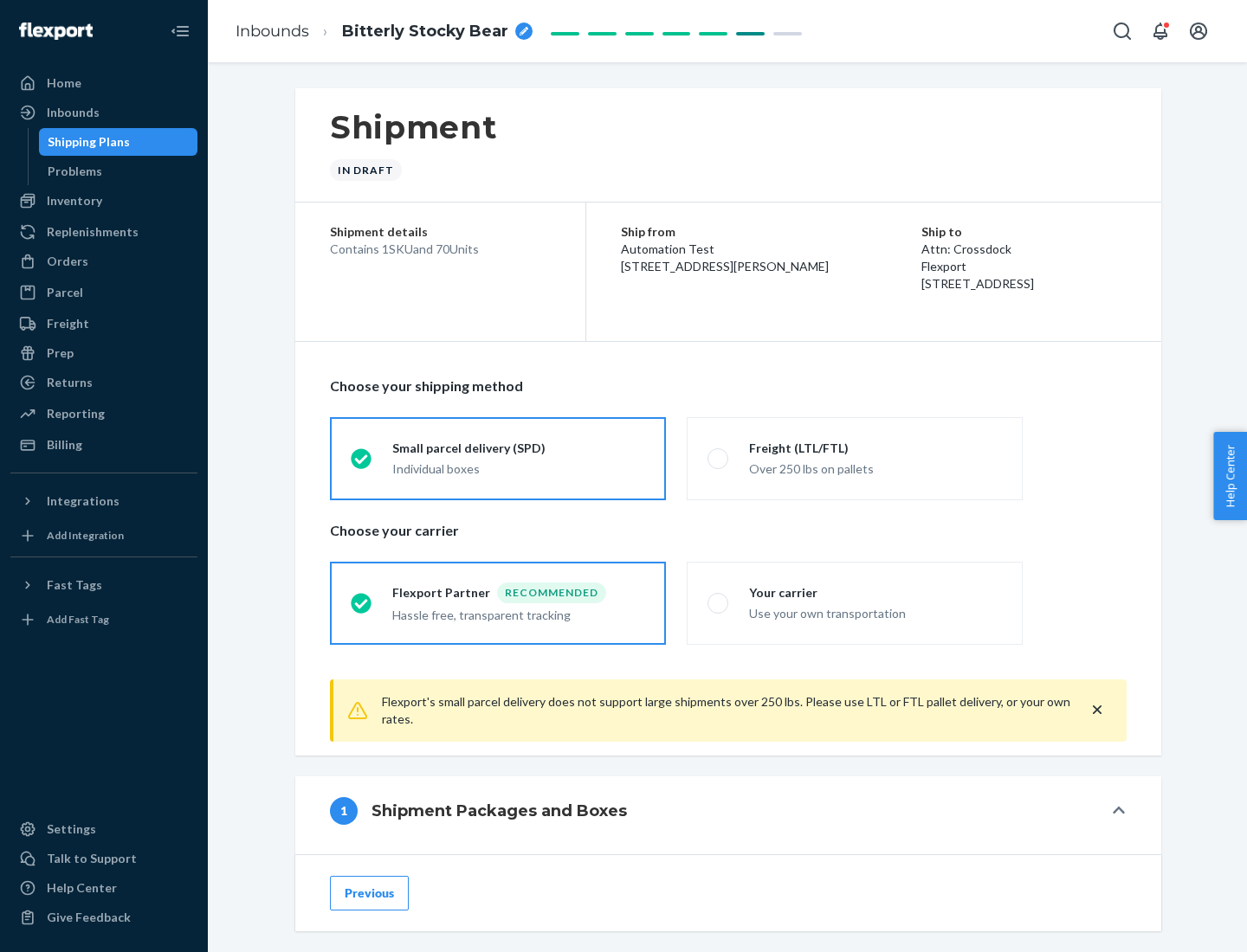
click at [855, 458] on div "Over 250 lbs on pallets" at bounding box center [876, 467] width 253 height 20
click at [719, 458] on input "Freight (LTL/FTL) Over 250 lbs on pallets" at bounding box center [713, 458] width 12 height 12
radio input "true"
radio input "false"
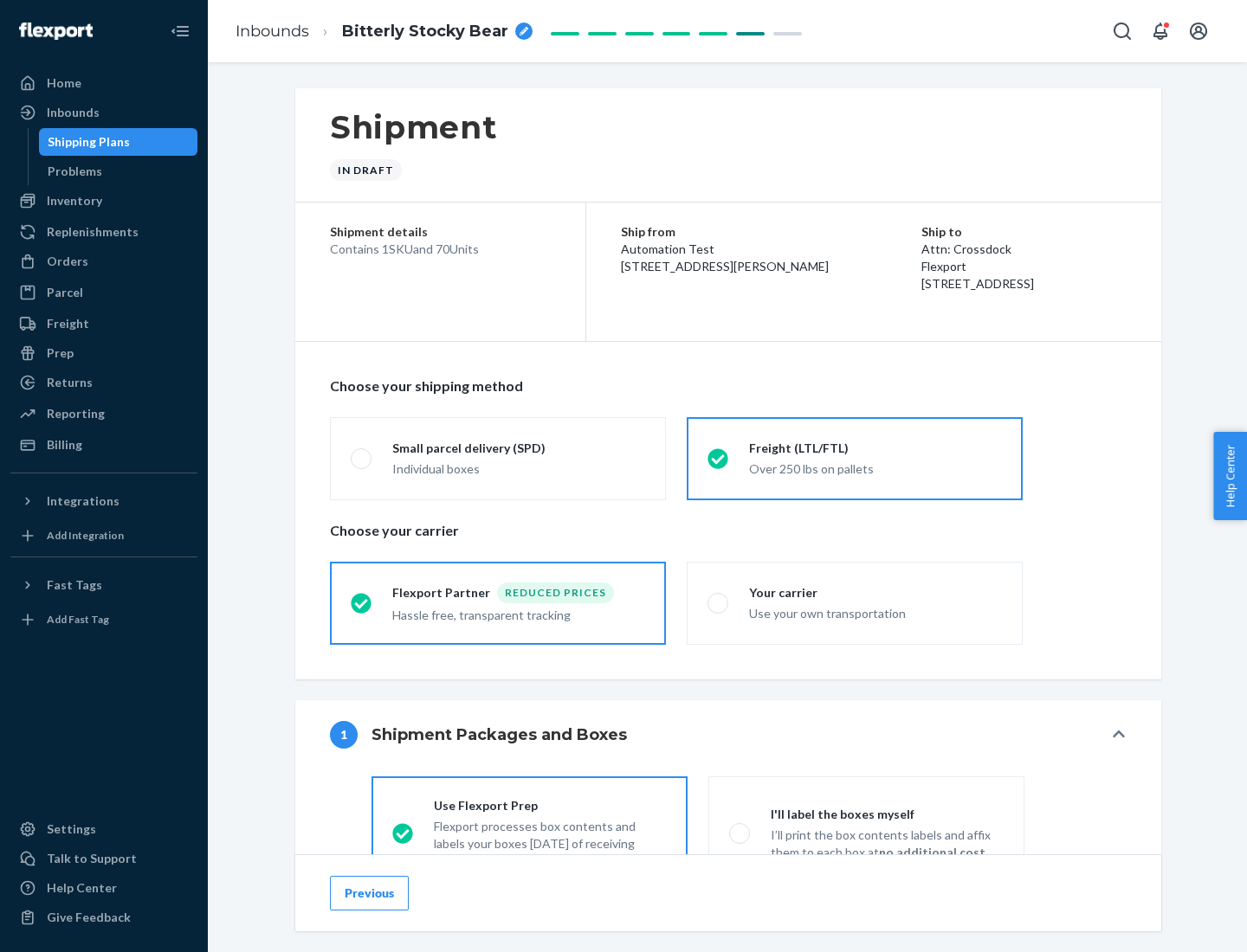
scroll to position [96, 0]
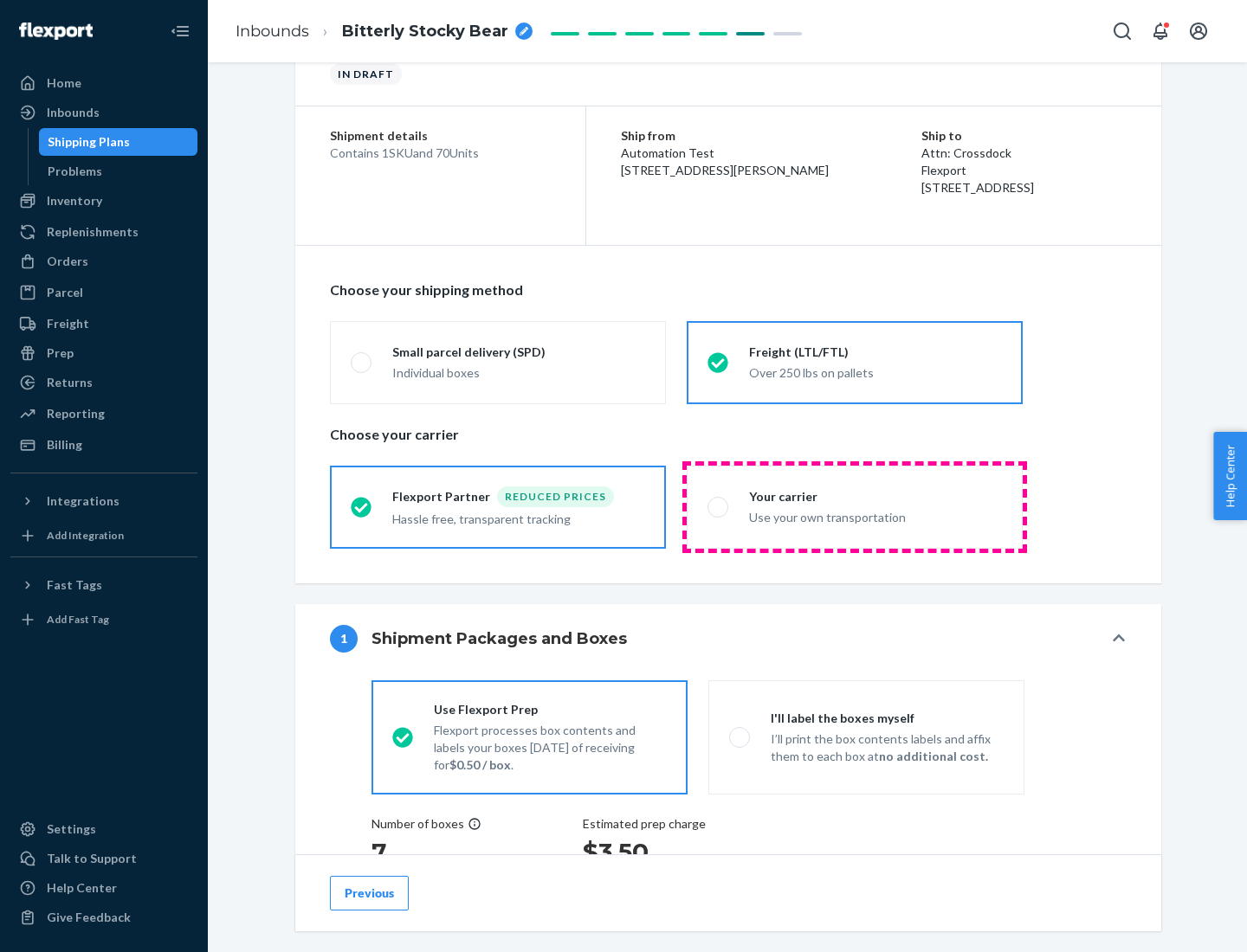
click at [855, 507] on div "Use your own transportation" at bounding box center [876, 516] width 253 height 20
click at [719, 507] on input "Your carrier Use your own transportation" at bounding box center [713, 507] width 12 height 12
radio input "true"
radio input "false"
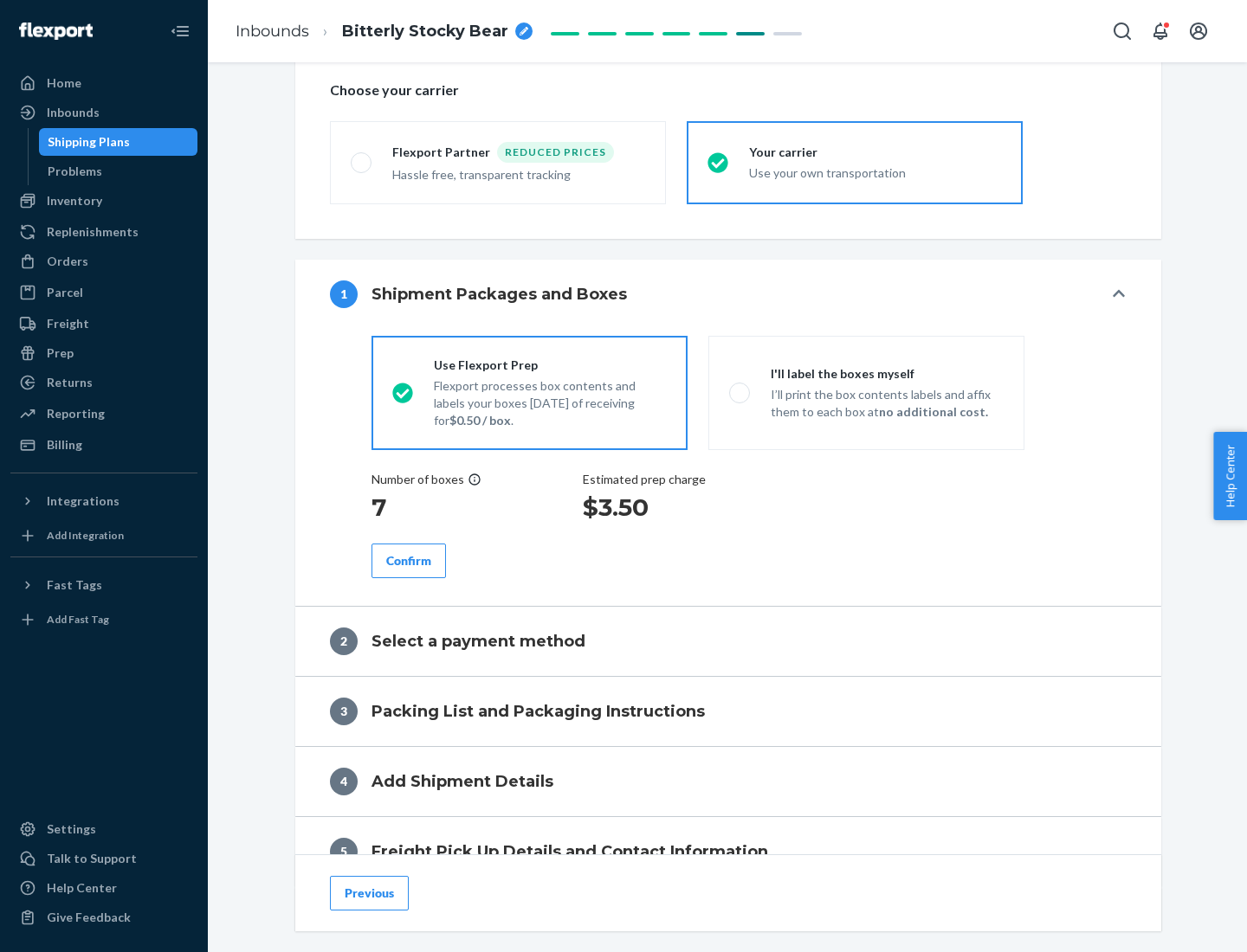
scroll to position [327, 0]
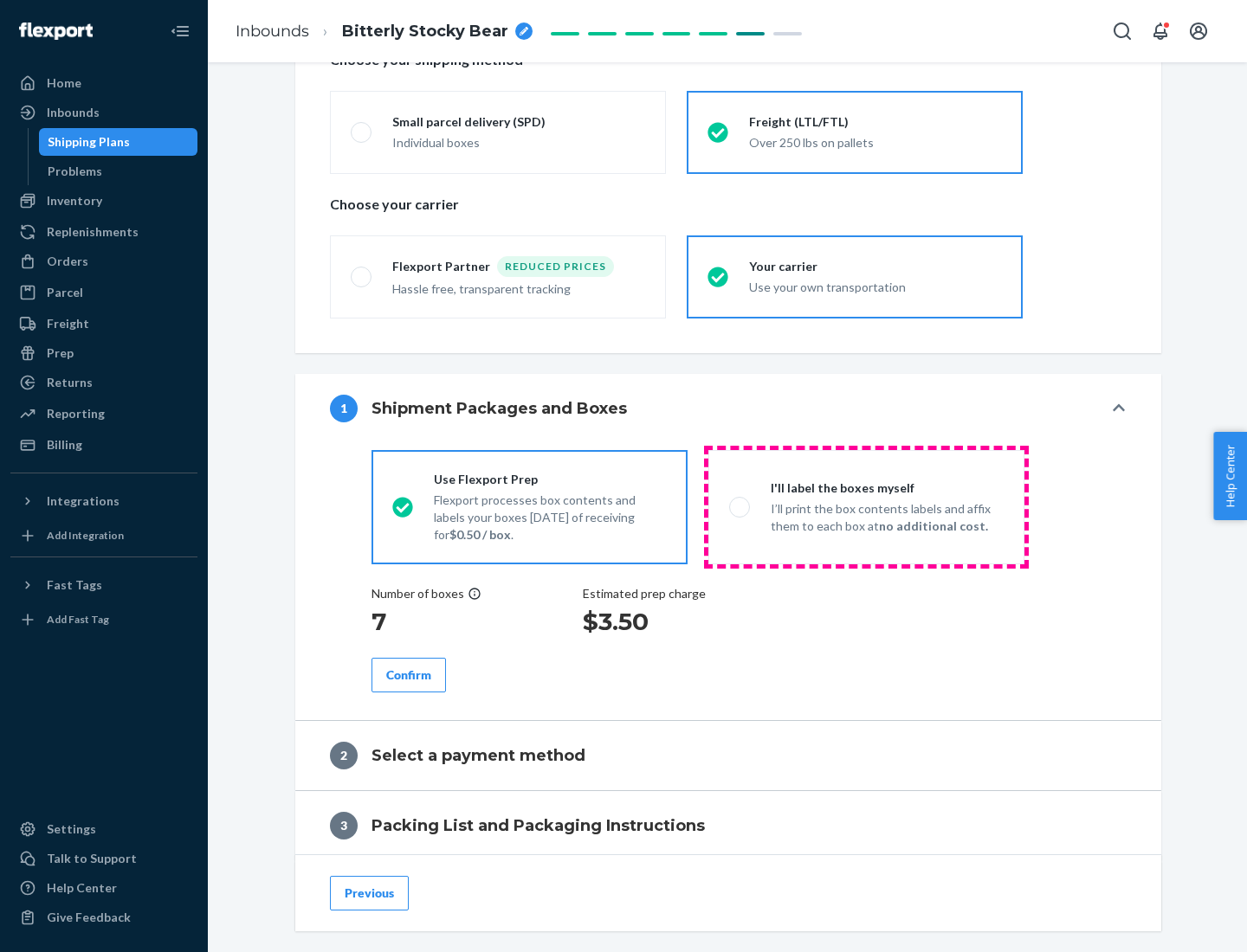
click at [866, 507] on p "I’ll print the box contents labels and affix them to each box at no additional …" at bounding box center [887, 517] width 233 height 35
click at [740, 507] on input "I'll label the boxes myself I’ll print the box contents labels and affix them t…" at bounding box center [735, 507] width 12 height 12
radio input "true"
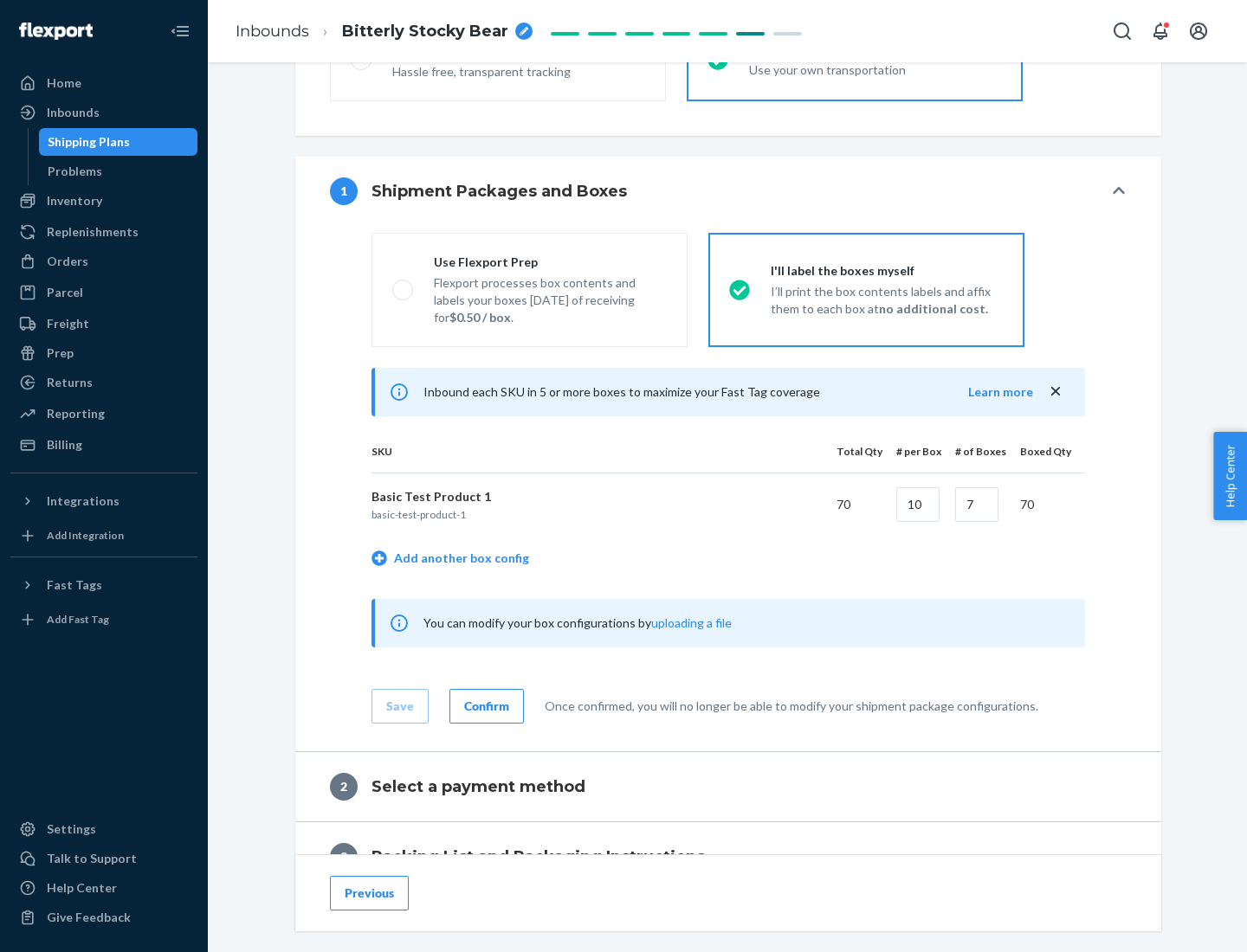
scroll to position [298, 0]
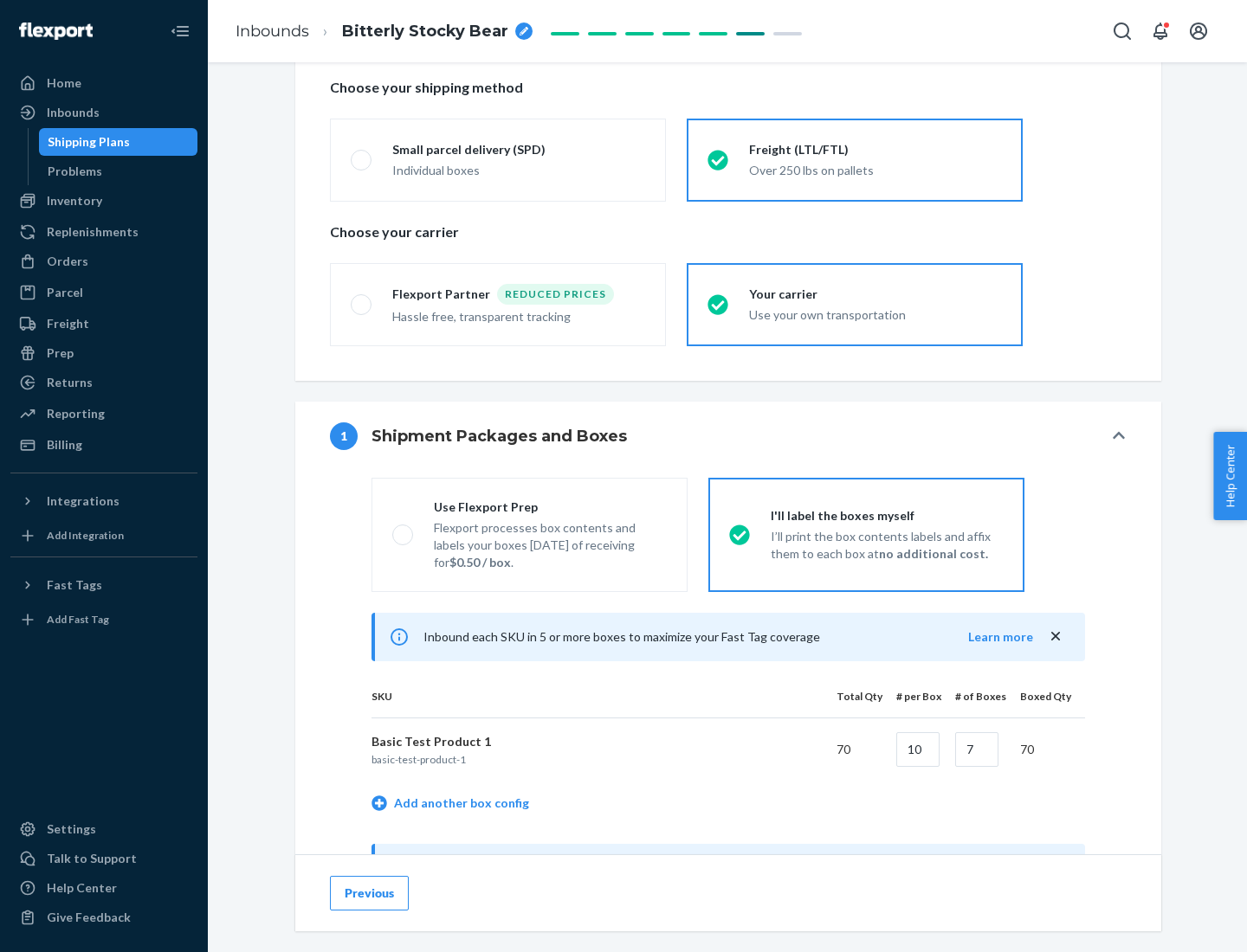
click at [550, 507] on div "Use Flexport Prep" at bounding box center [550, 507] width 233 height 17
click at [403, 529] on input "Use Flexport Prep Flexport processes box contents and labels your boxes [DATE] …" at bounding box center [397, 534] width 12 height 12
radio input "true"
radio input "false"
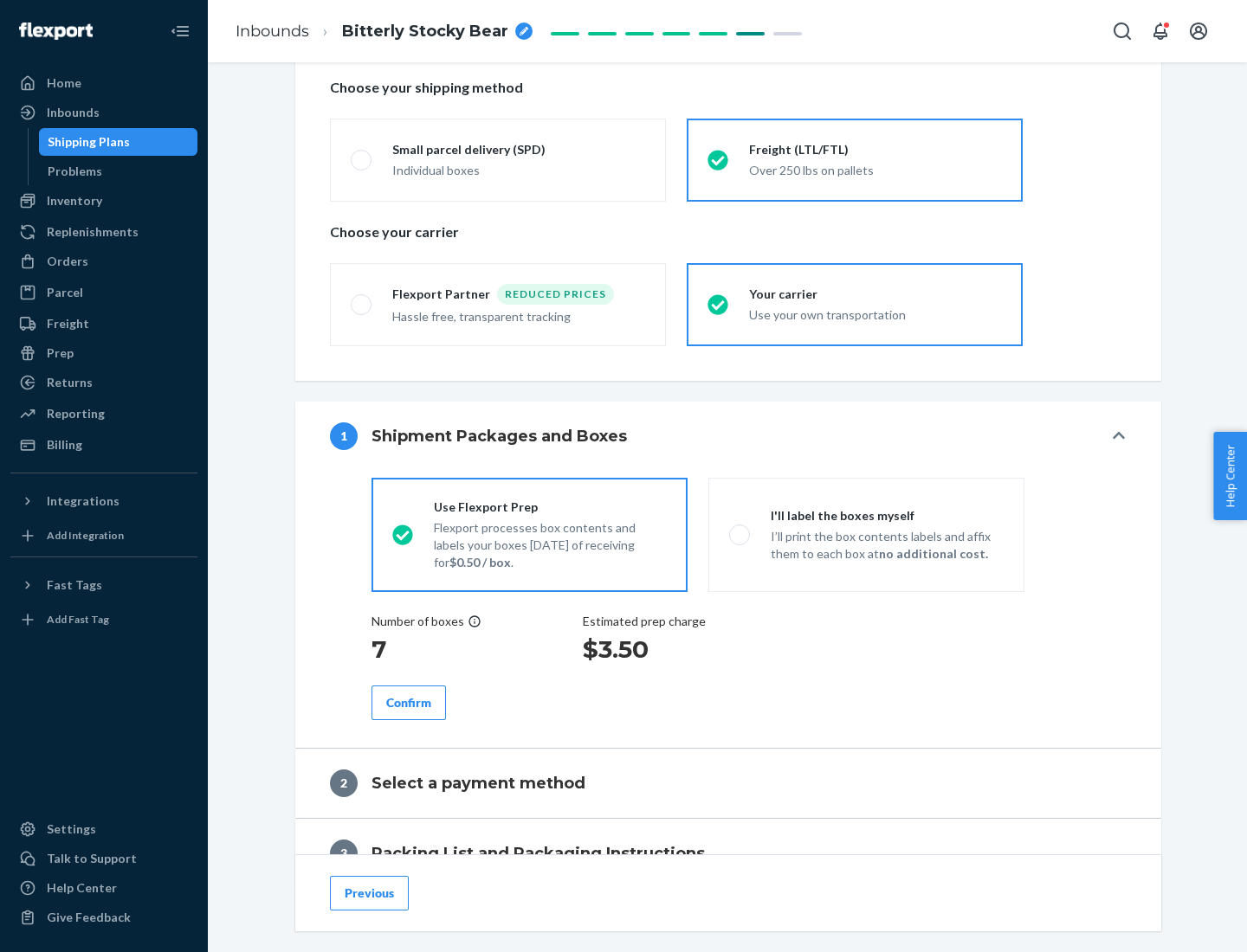
scroll to position [494, 0]
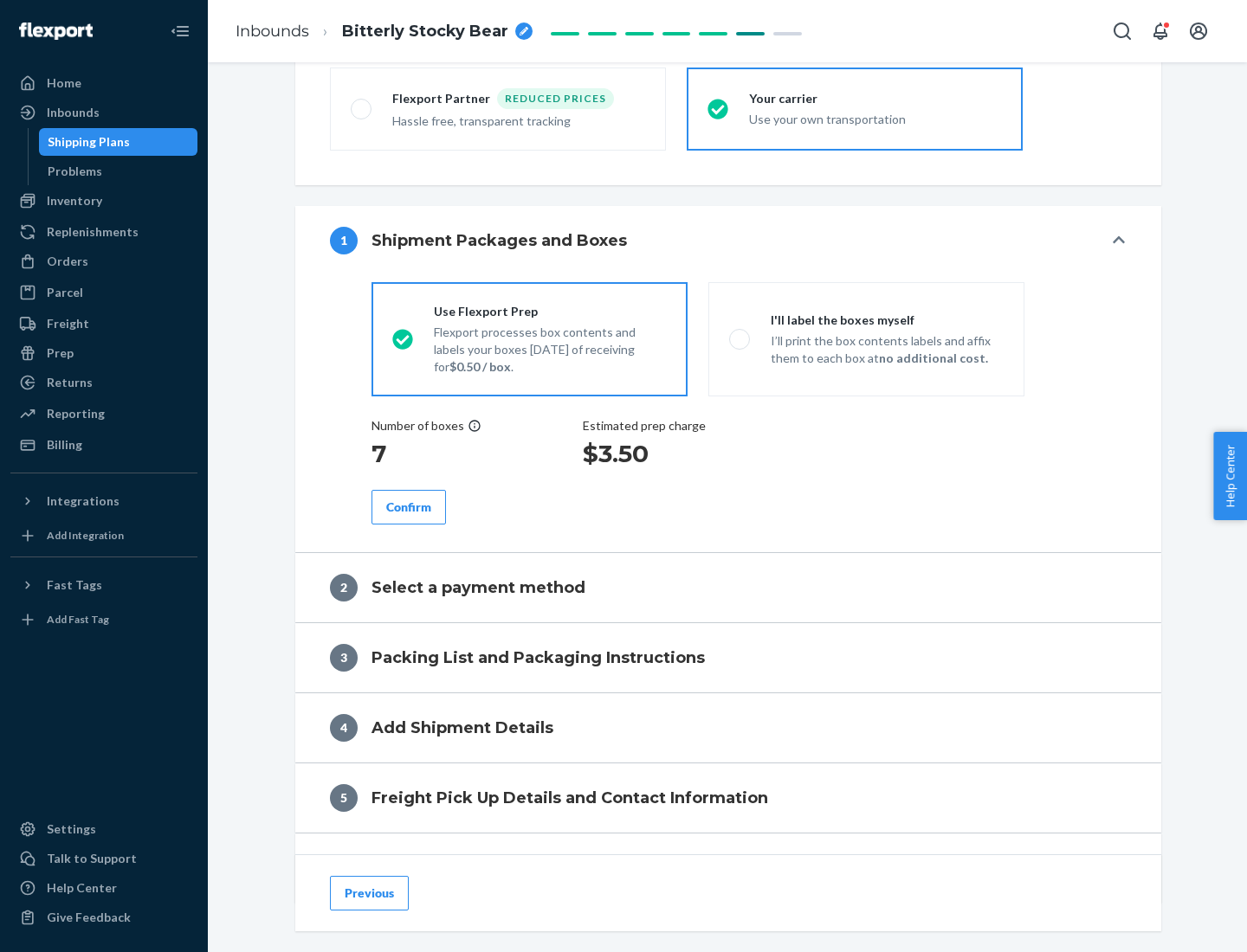
click at [409, 507] on div "Confirm" at bounding box center [409, 507] width 45 height 17
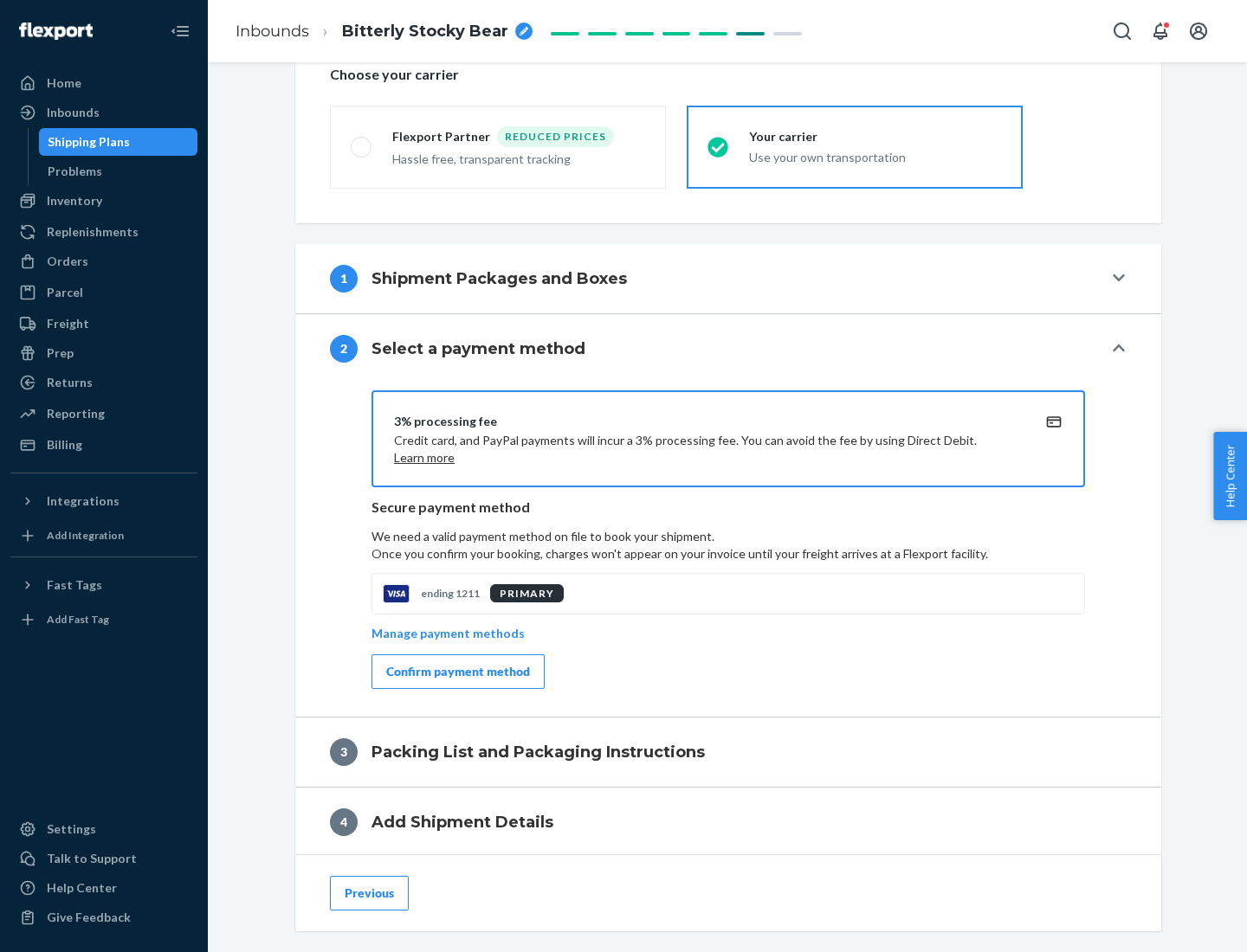
scroll to position [621, 0]
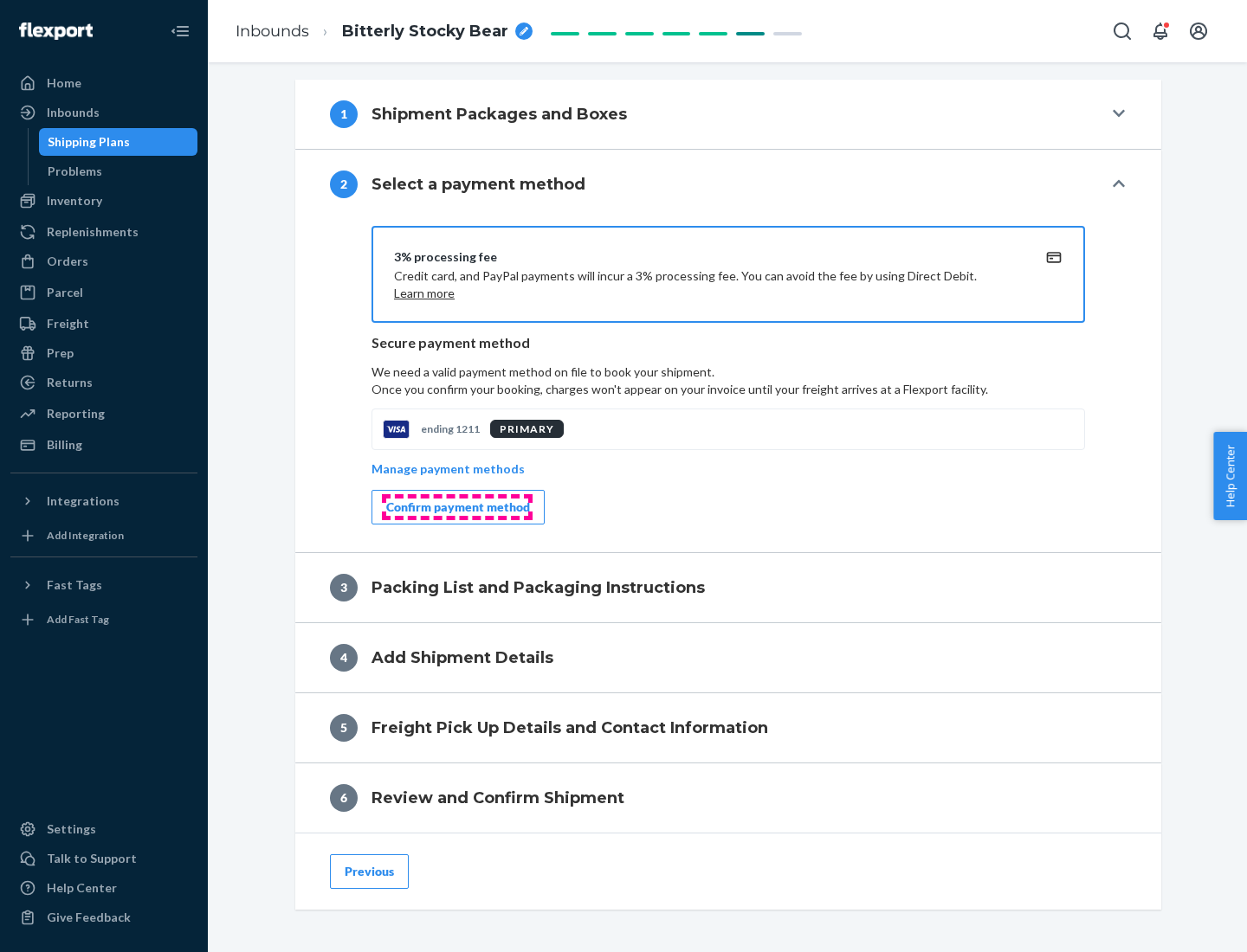
click at [456, 508] on div "Confirm payment method" at bounding box center [458, 507] width 143 height 17
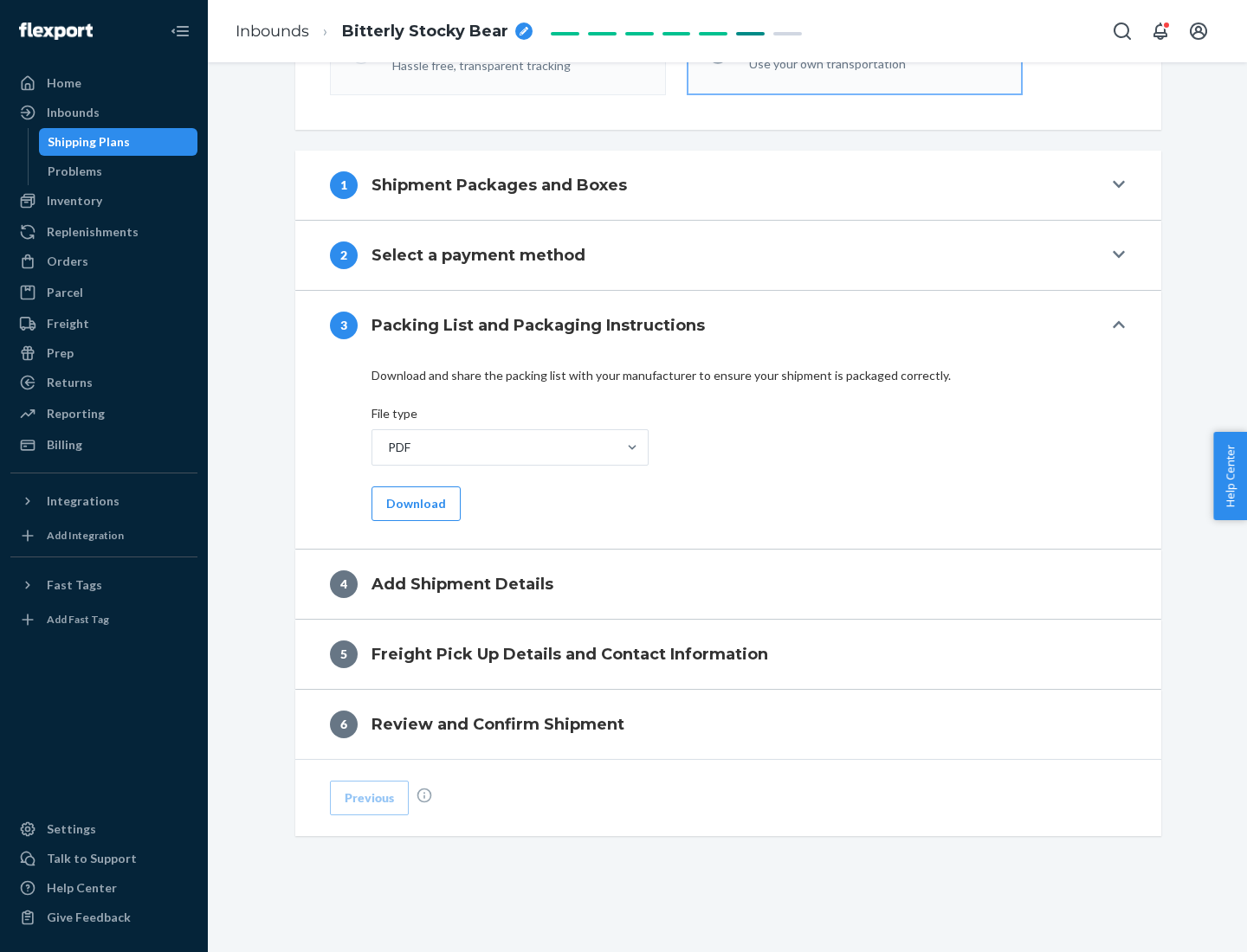
scroll to position [546, 0]
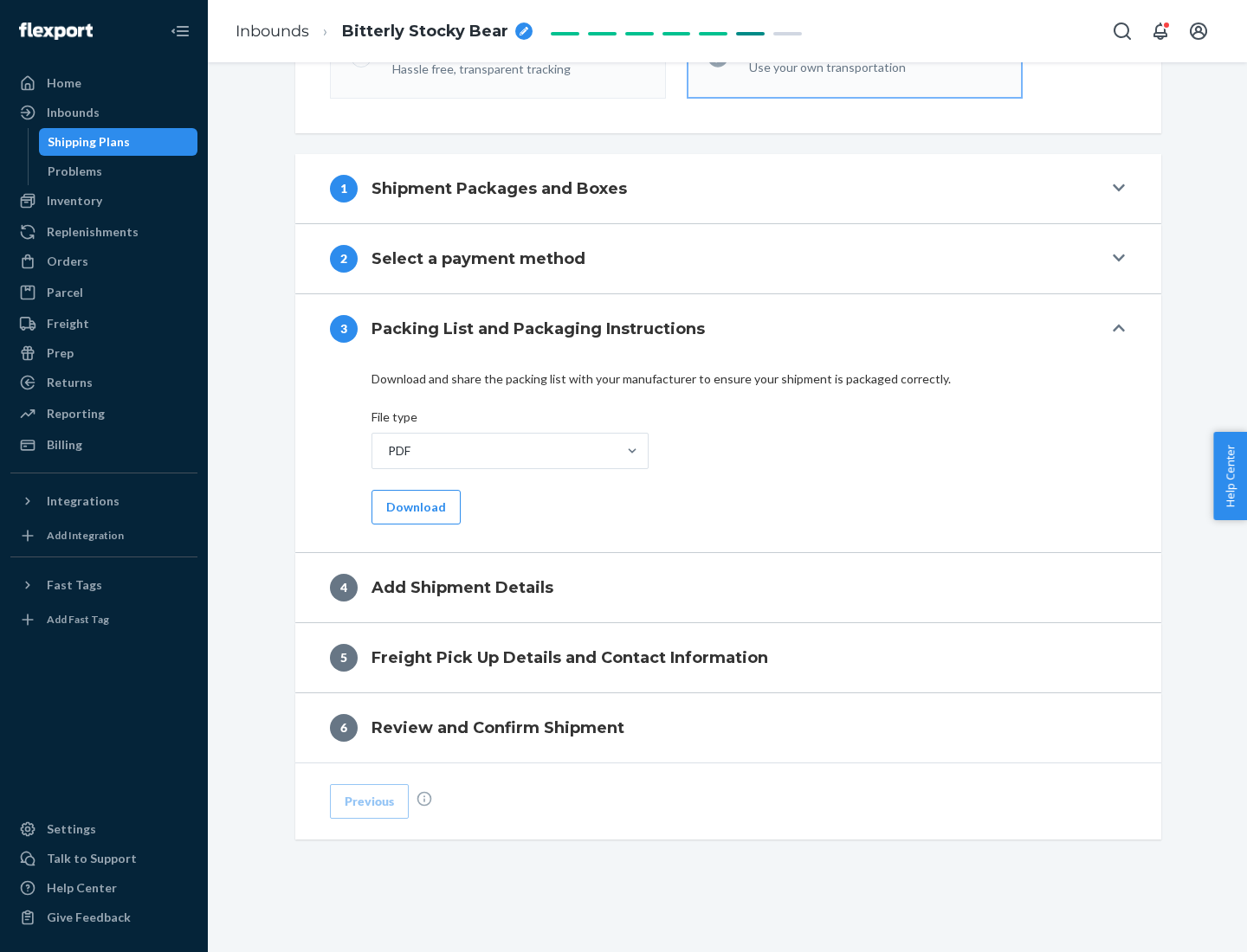
click at [414, 507] on button "Download" at bounding box center [416, 507] width 89 height 35
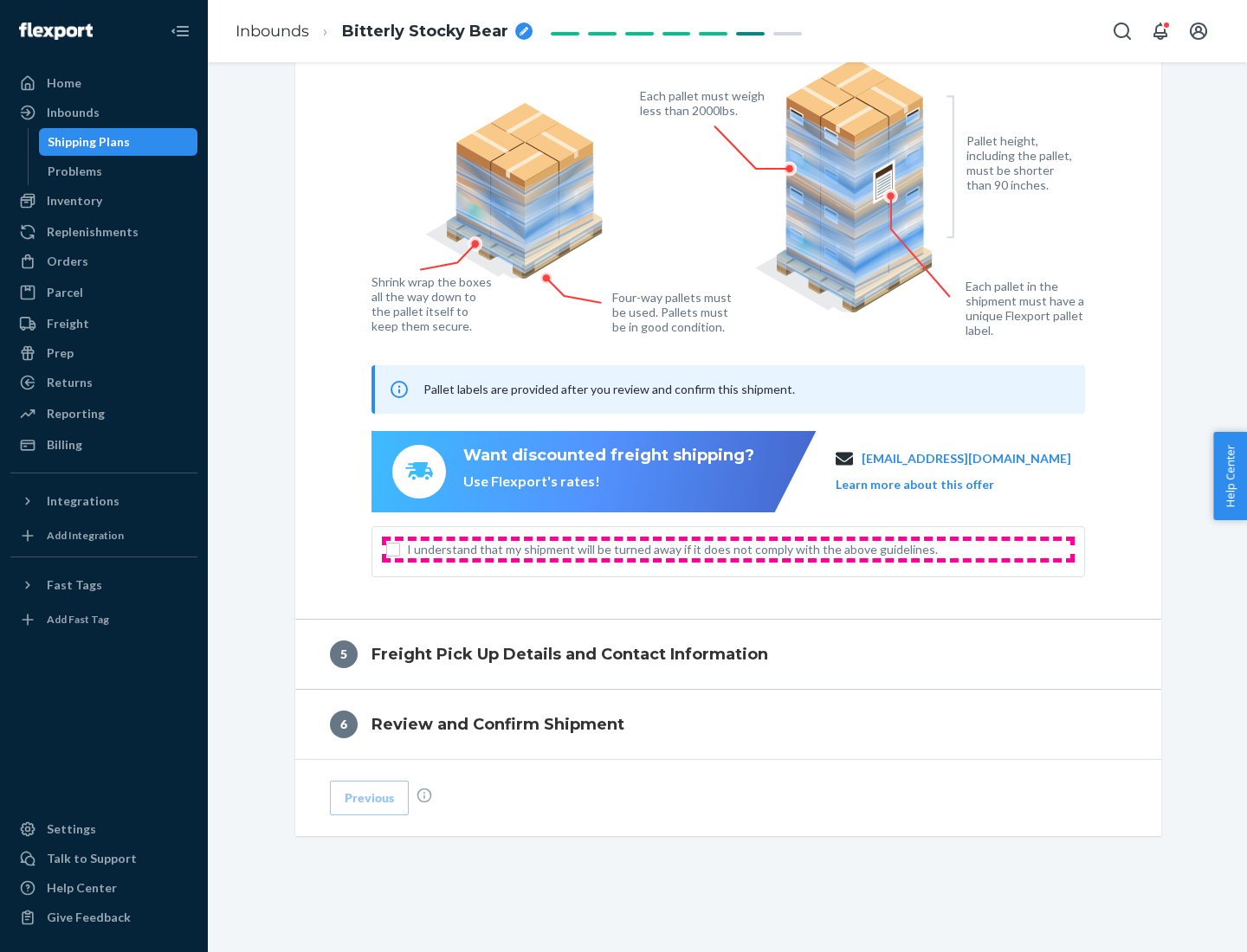
click at [729, 549] on span "I understand that my shipment will be turned away if it does not comply with th…" at bounding box center [738, 549] width 664 height 17
click at [400, 549] on input "I understand that my shipment will be turned away if it does not comply with th…" at bounding box center [394, 550] width 14 height 14
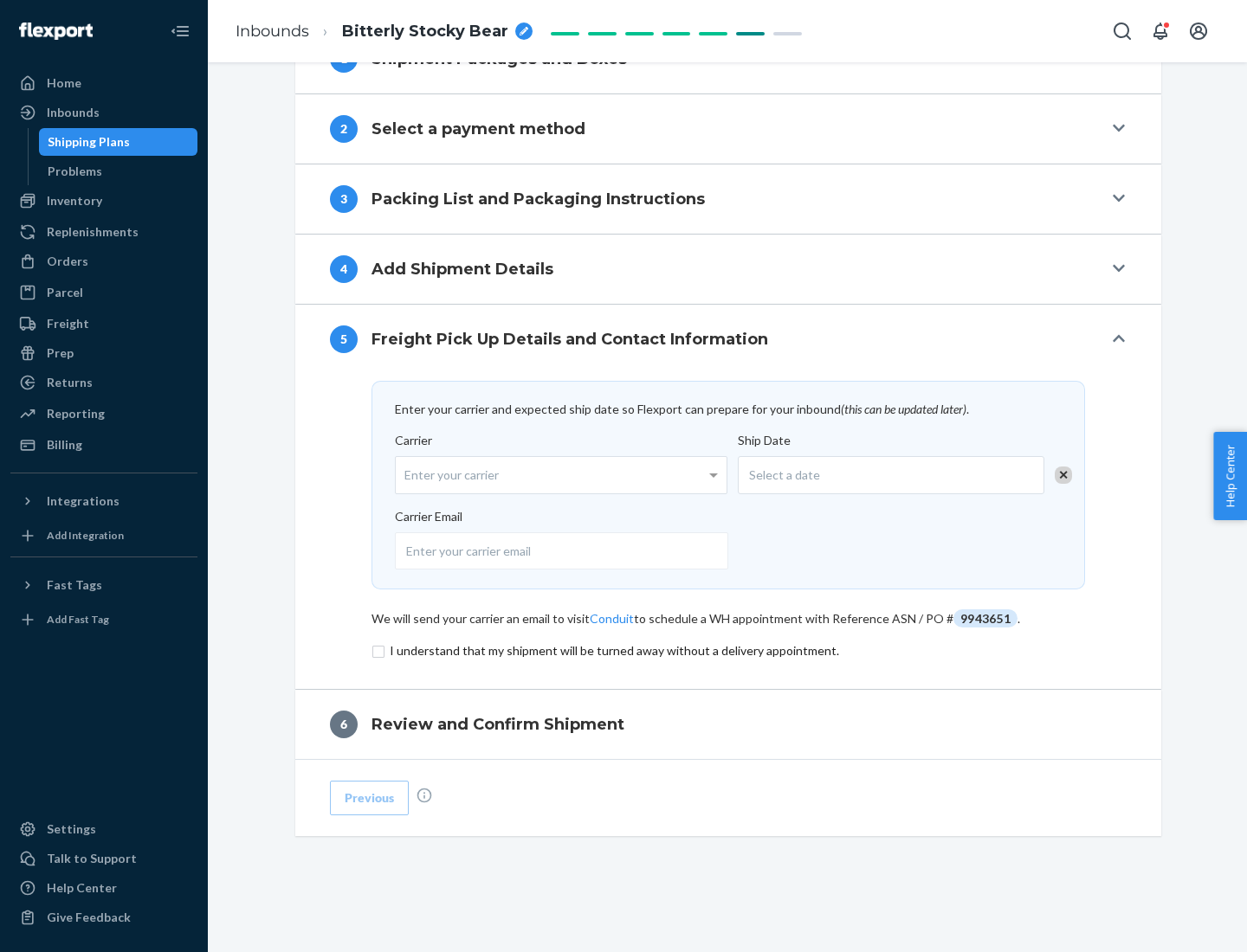
scroll to position [676, 0]
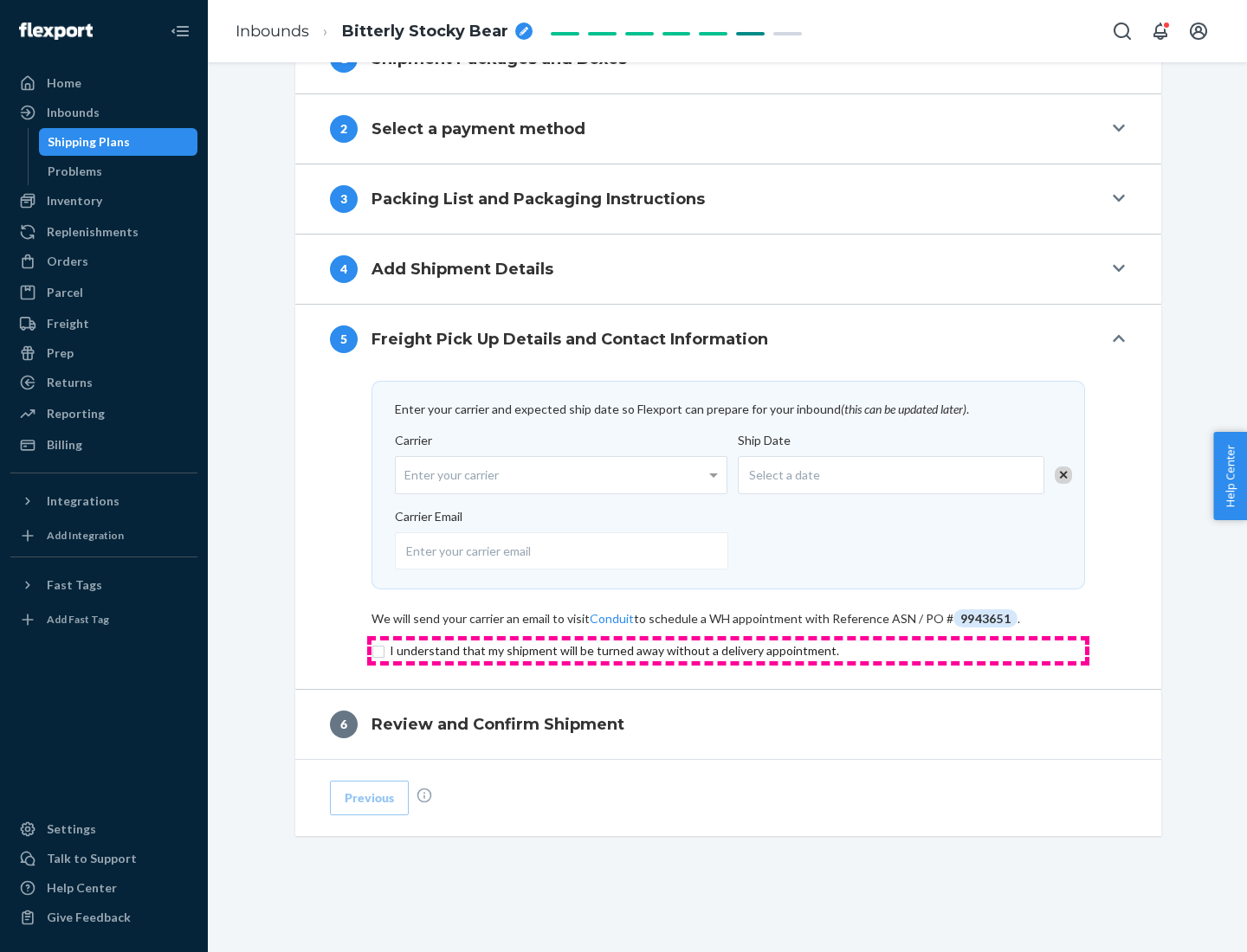
click at [729, 650] on input "checkbox" at bounding box center [728, 650] width 713 height 20
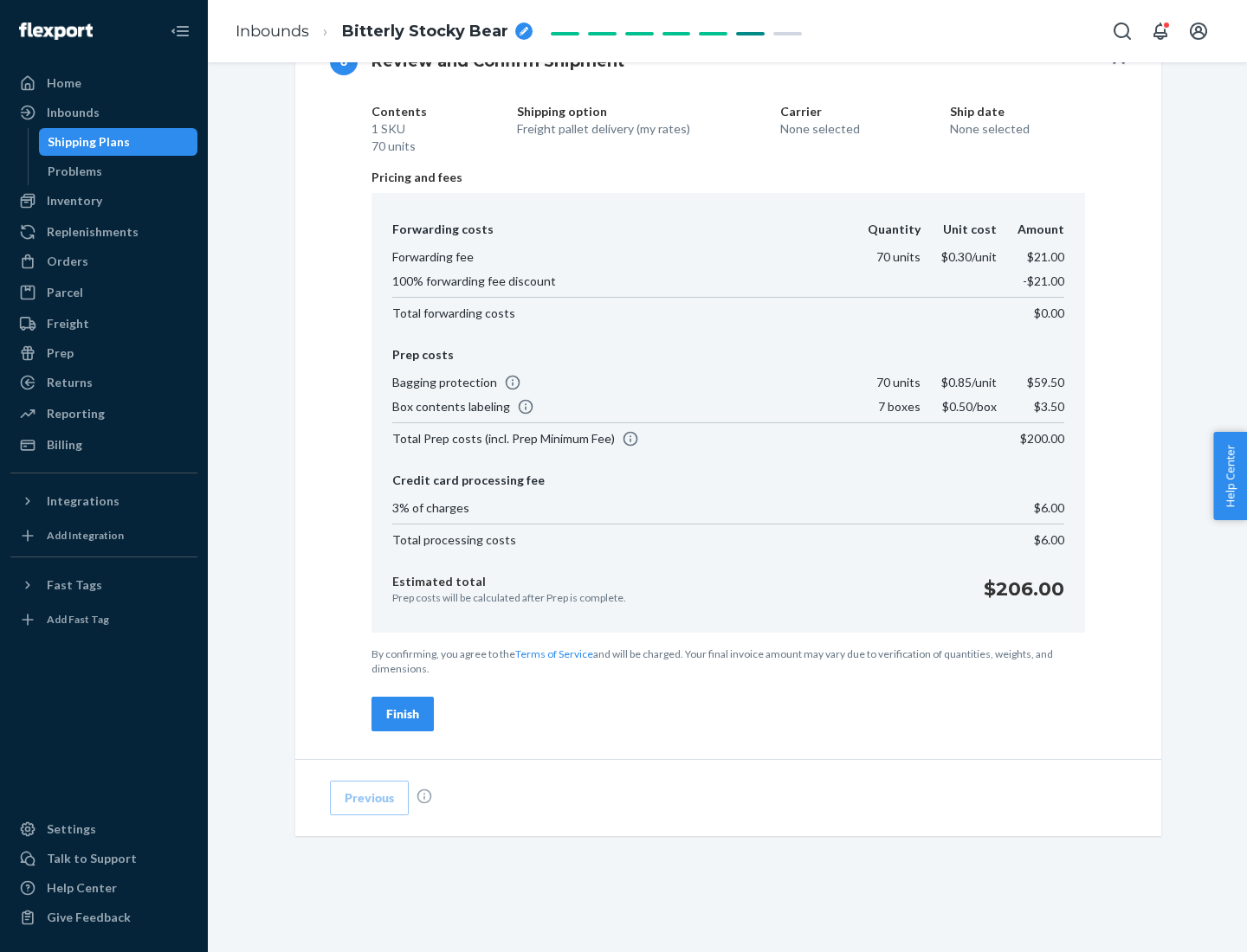
click at [403, 714] on div "Finish" at bounding box center [403, 713] width 33 height 17
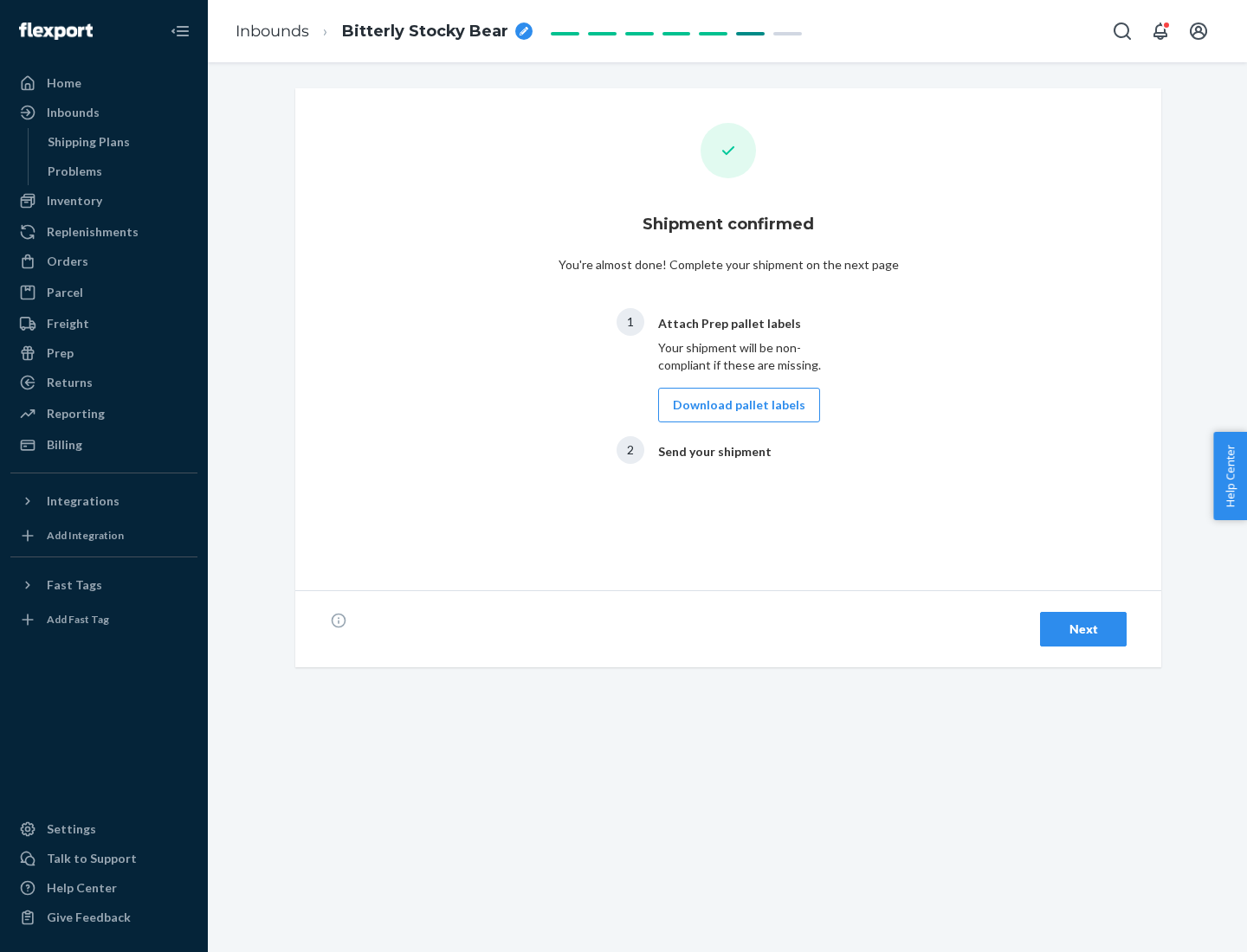
click at [734, 405] on button "Download pallet labels" at bounding box center [739, 405] width 162 height 35
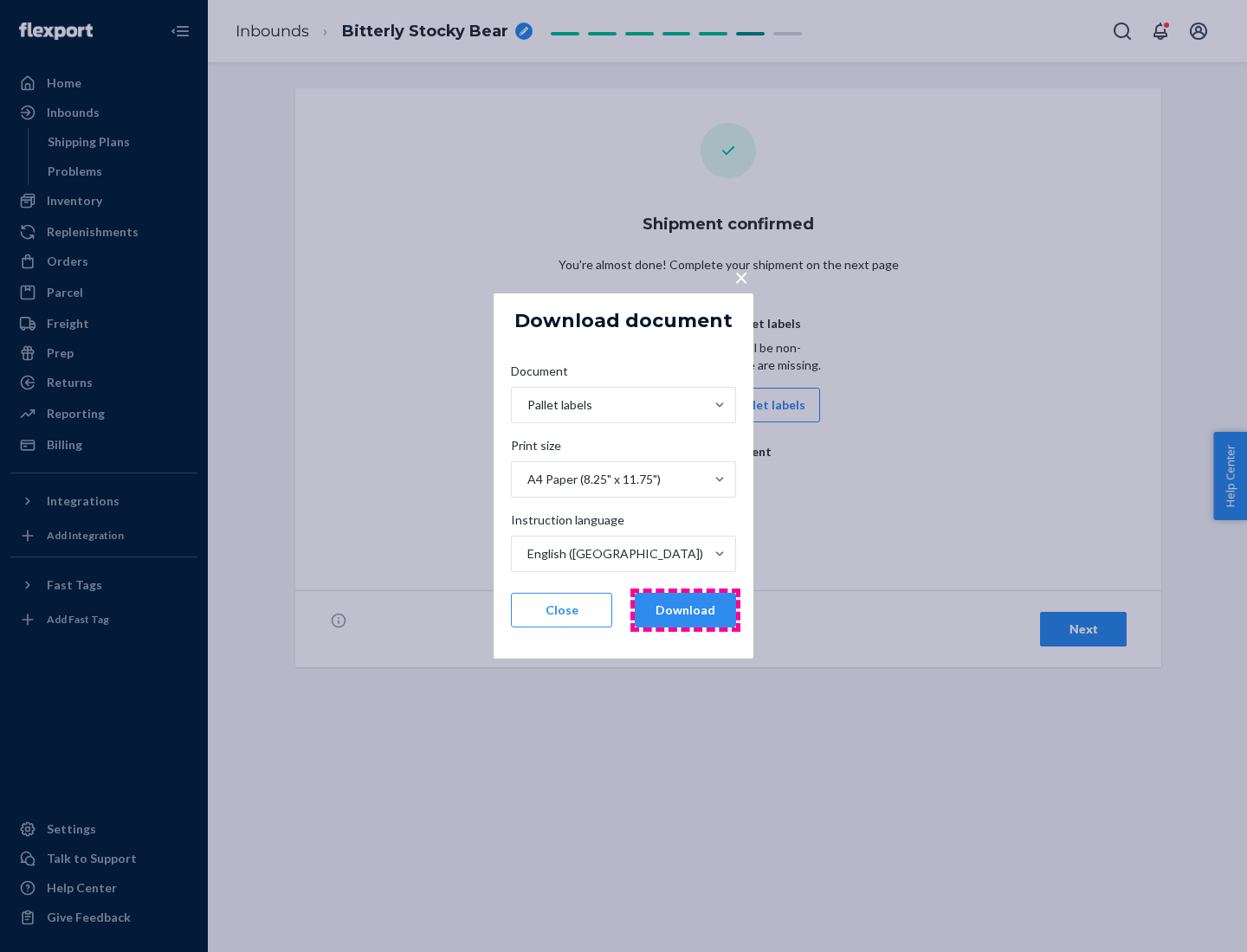
click at [685, 610] on button "Download" at bounding box center [686, 610] width 102 height 35
click at [740, 276] on span "×" at bounding box center [741, 277] width 14 height 29
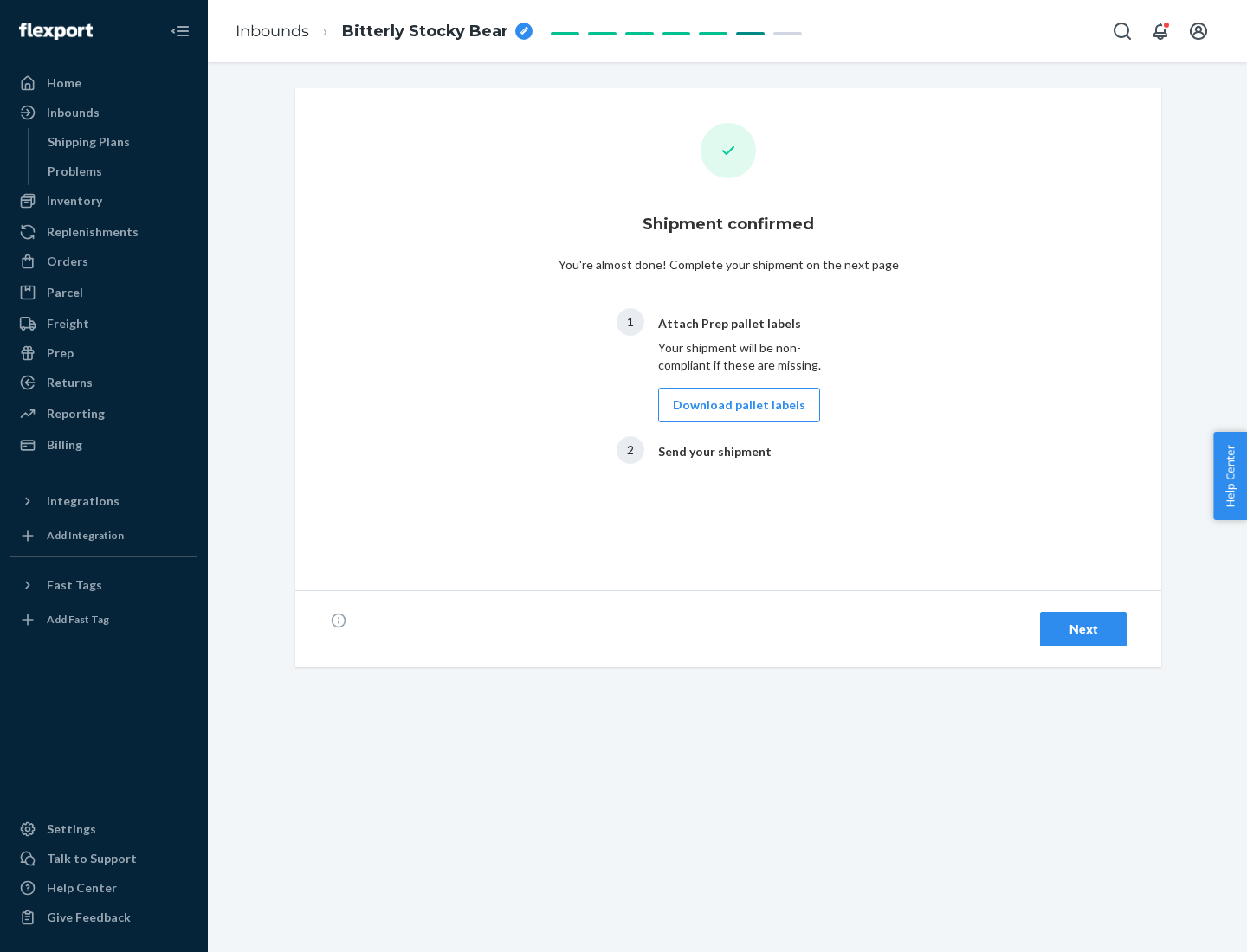
click at [1083, 630] on div "Next" at bounding box center [1083, 629] width 57 height 17
